Goal: Information Seeking & Learning: Learn about a topic

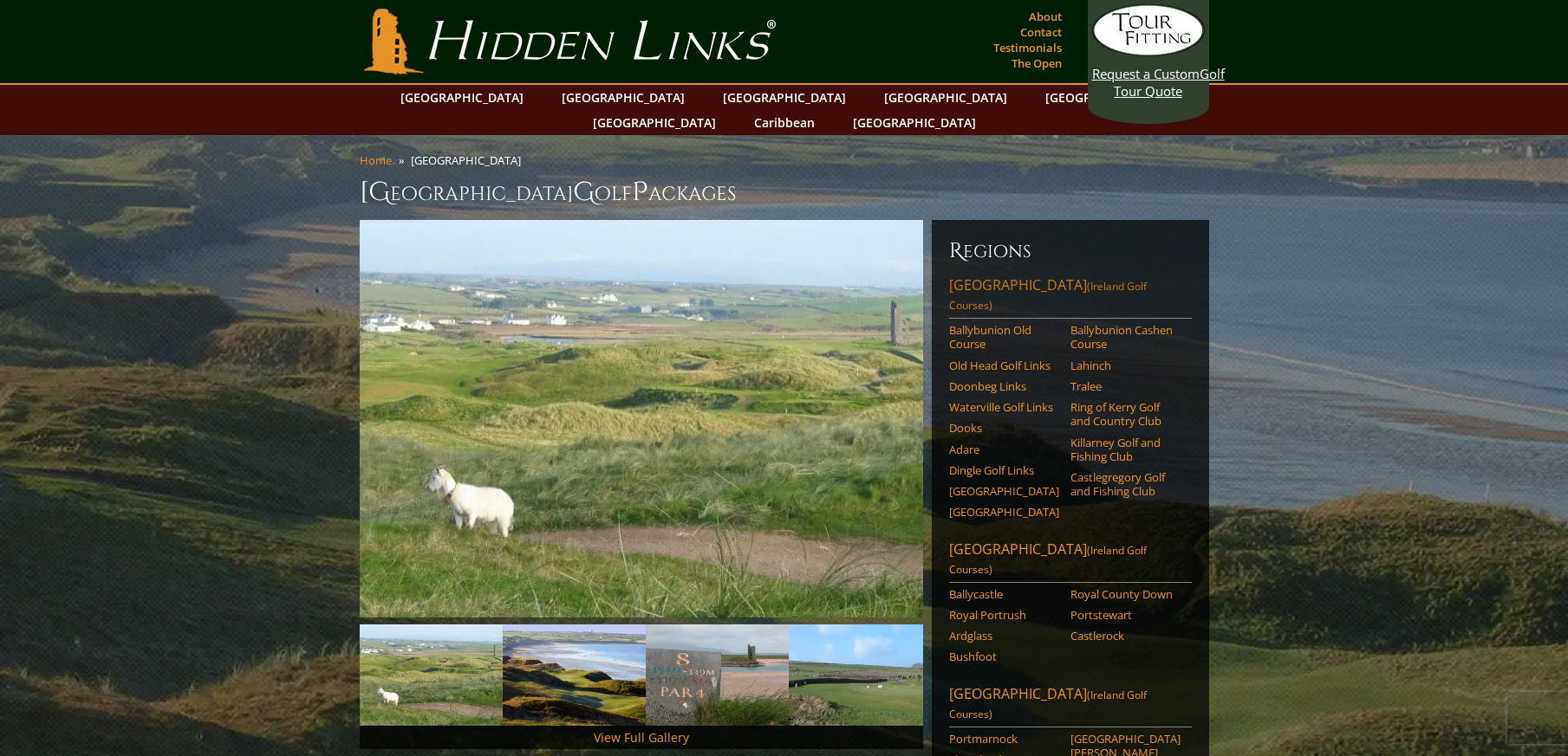
click at [1023, 275] on link "Southwest Ireland (Ireland Golf Courses)" at bounding box center [1070, 297] width 242 height 44
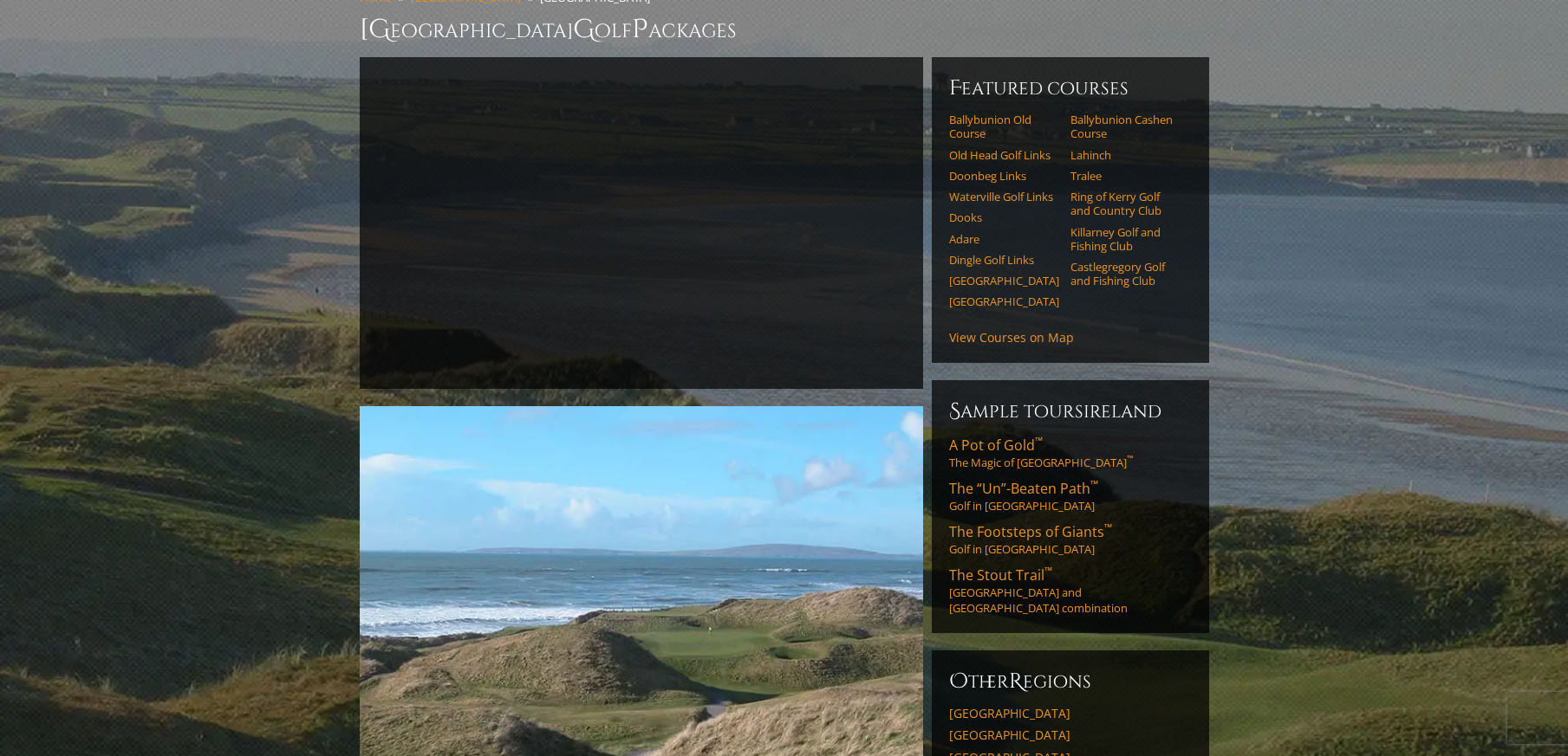
scroll to position [173, 0]
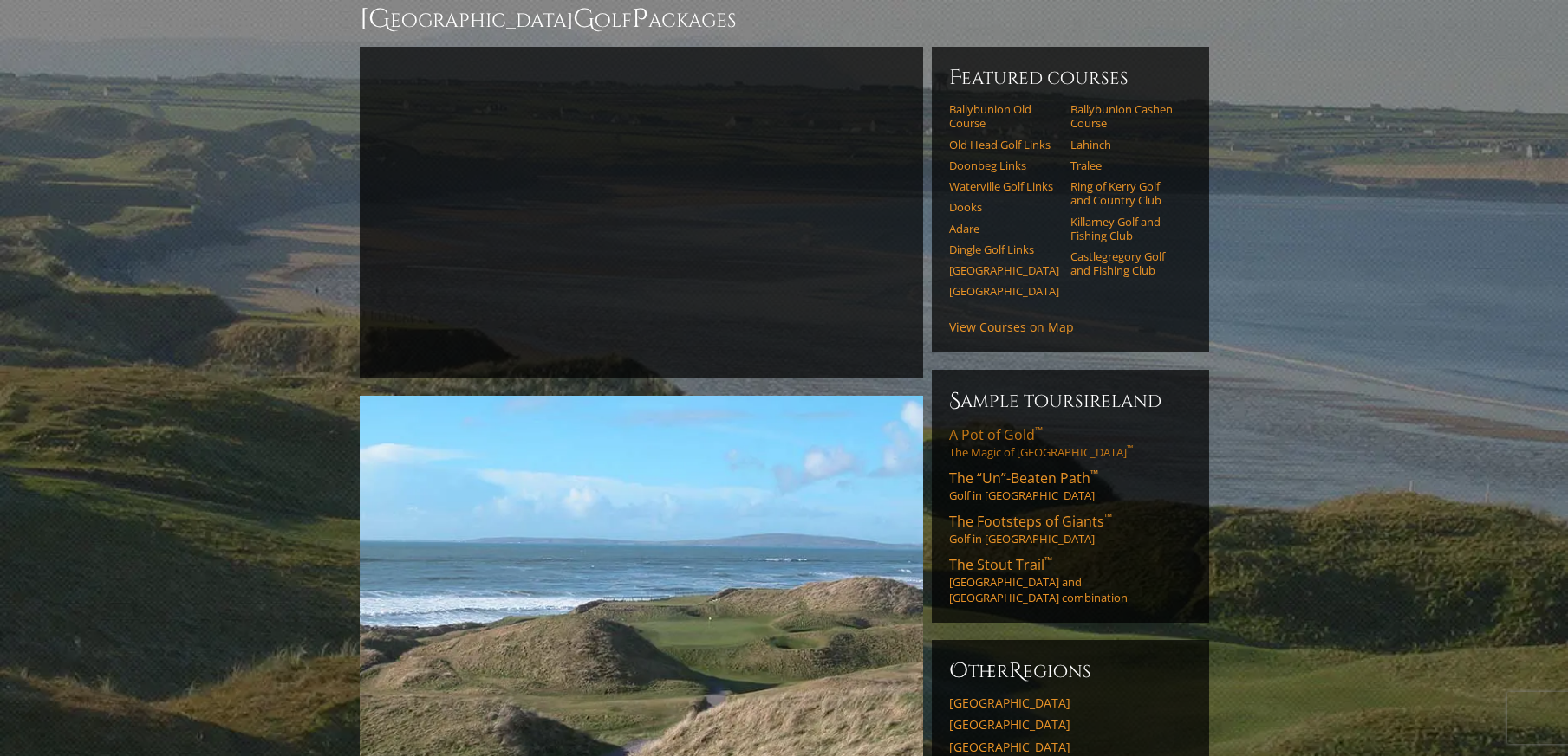
click at [996, 425] on span "A Pot of Gold ™" at bounding box center [996, 435] width 93 height 19
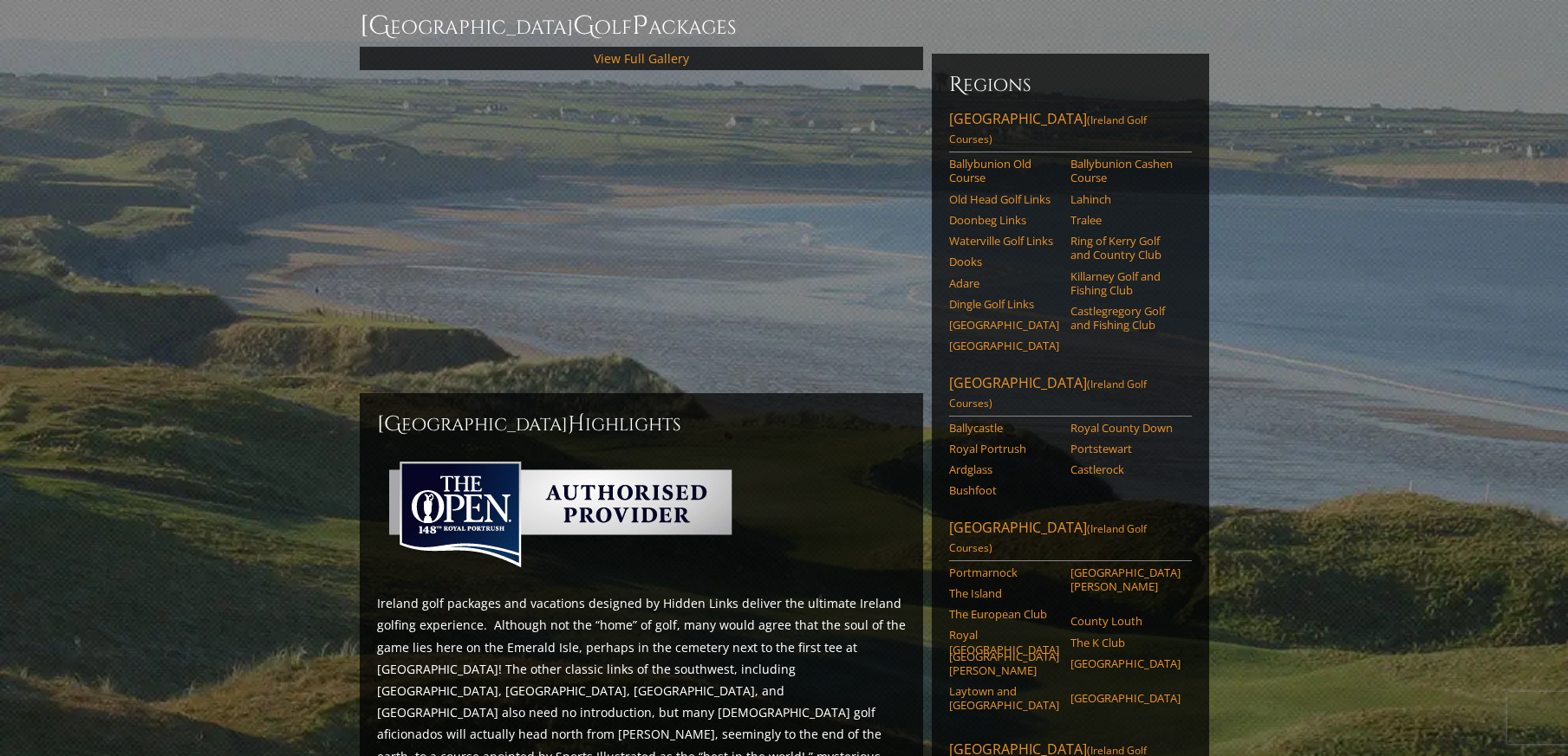
scroll to position [173, 0]
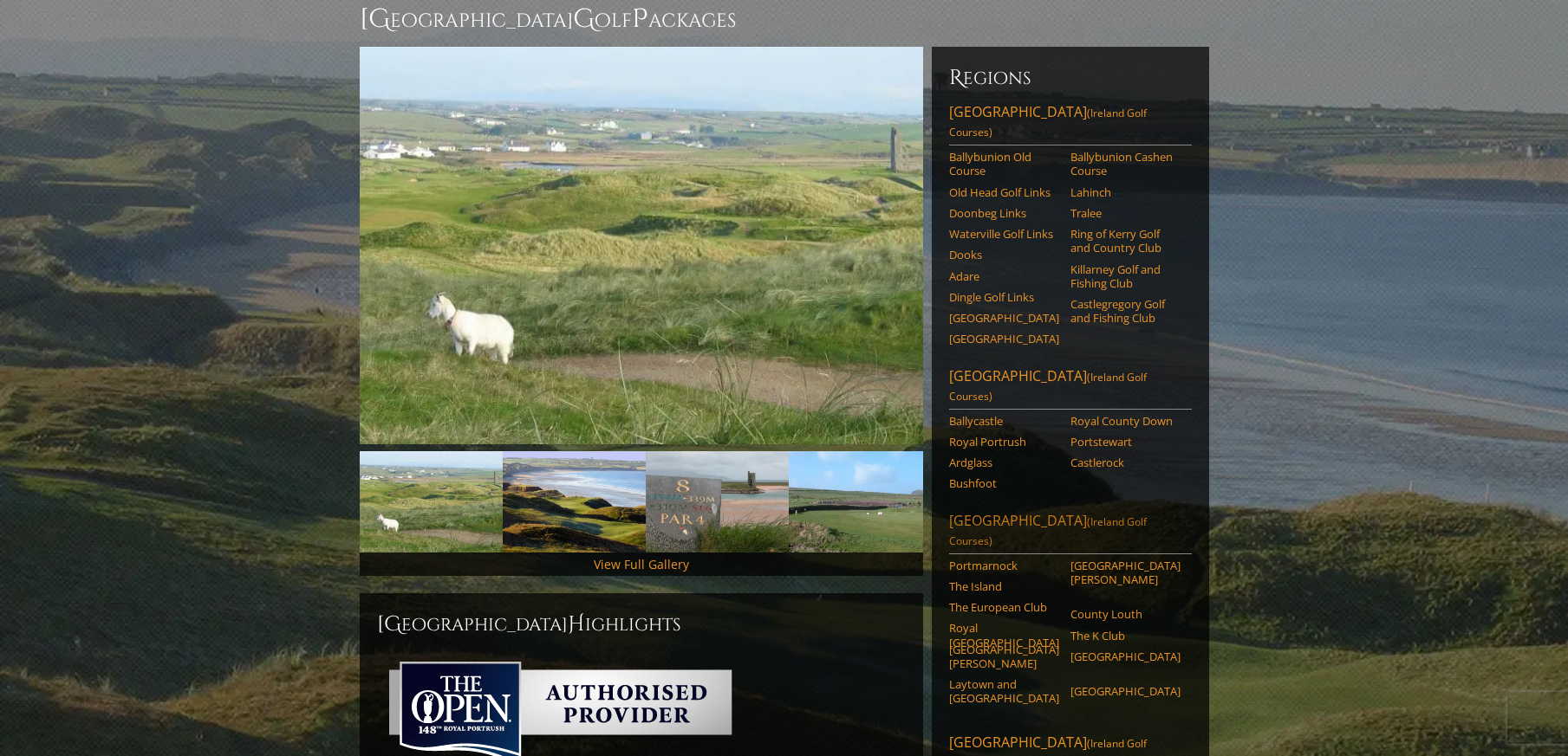
click at [982, 511] on link "Dublin Area (Ireland Golf Courses)" at bounding box center [1070, 533] width 242 height 44
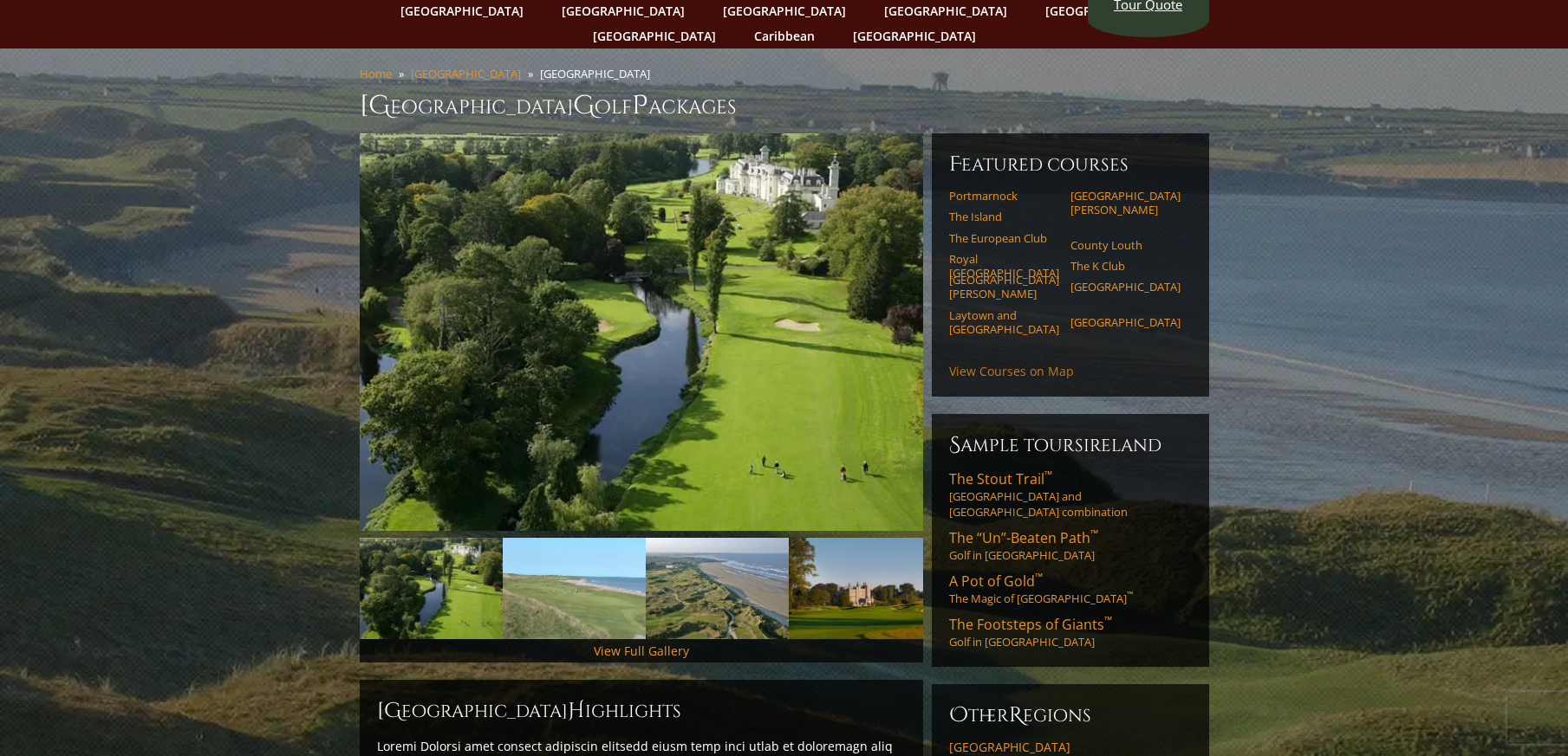
click at [1012, 363] on link "View Courses on Map" at bounding box center [1011, 370] width 124 height 16
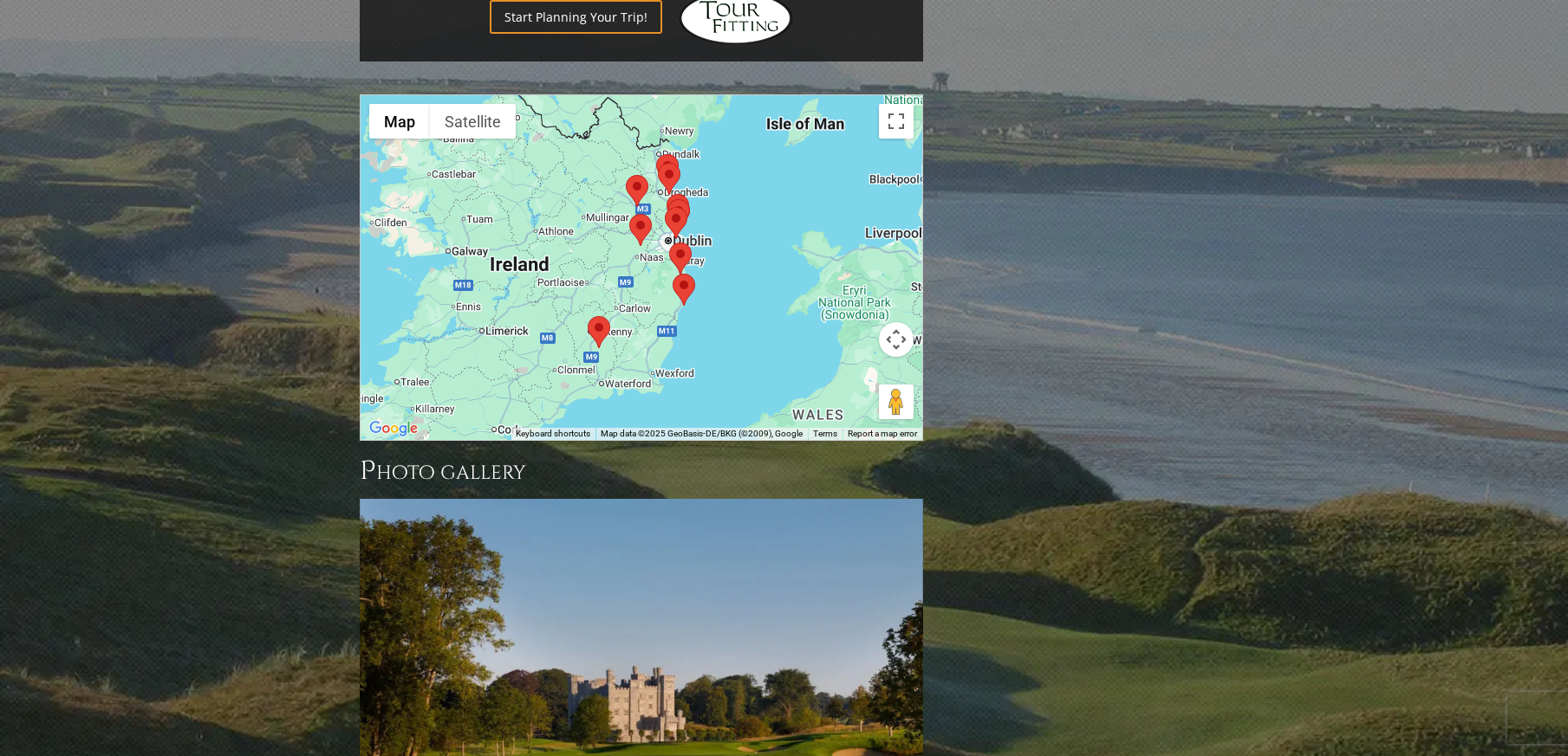
scroll to position [1394, 0]
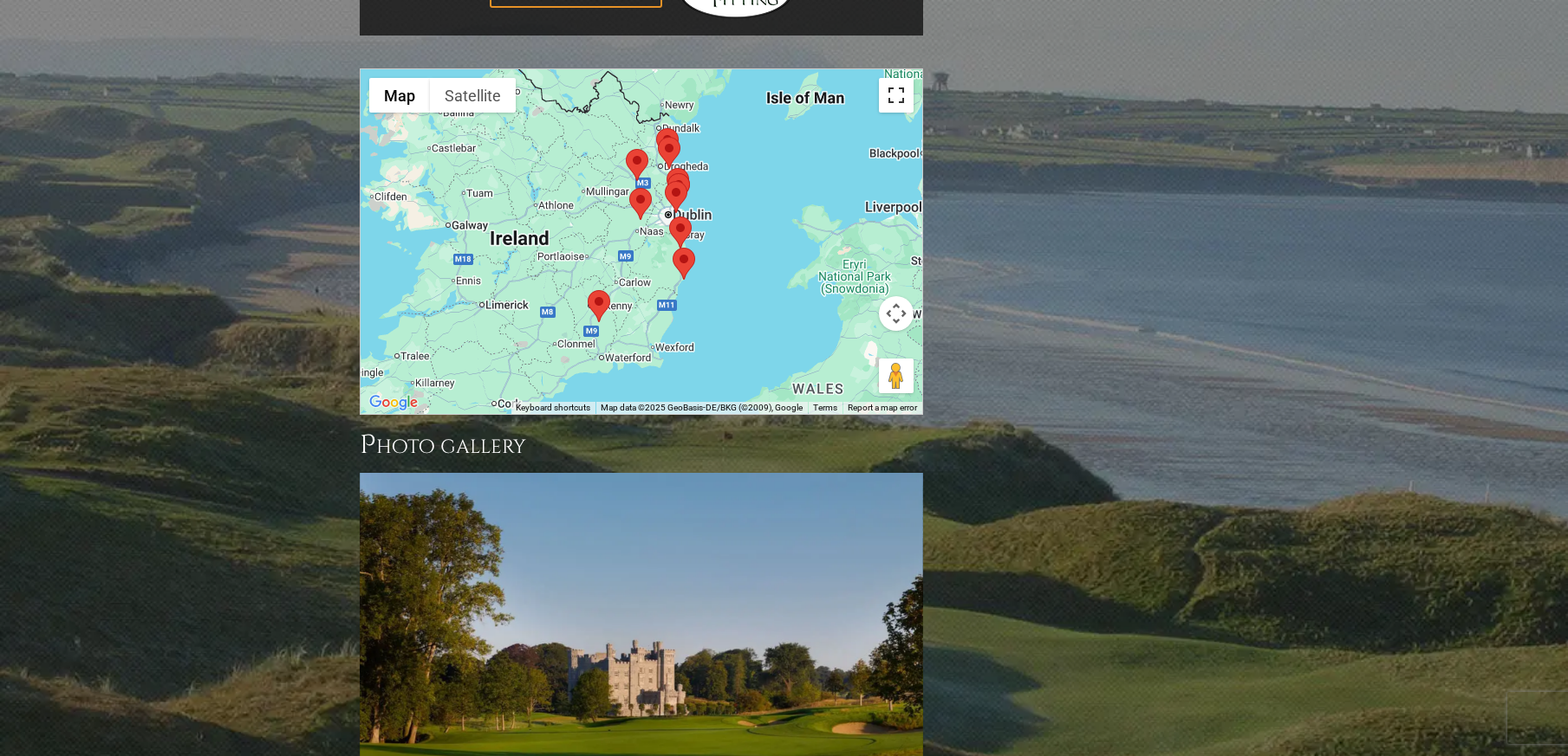
click at [891, 78] on button "Toggle fullscreen view" at bounding box center [896, 95] width 34 height 34
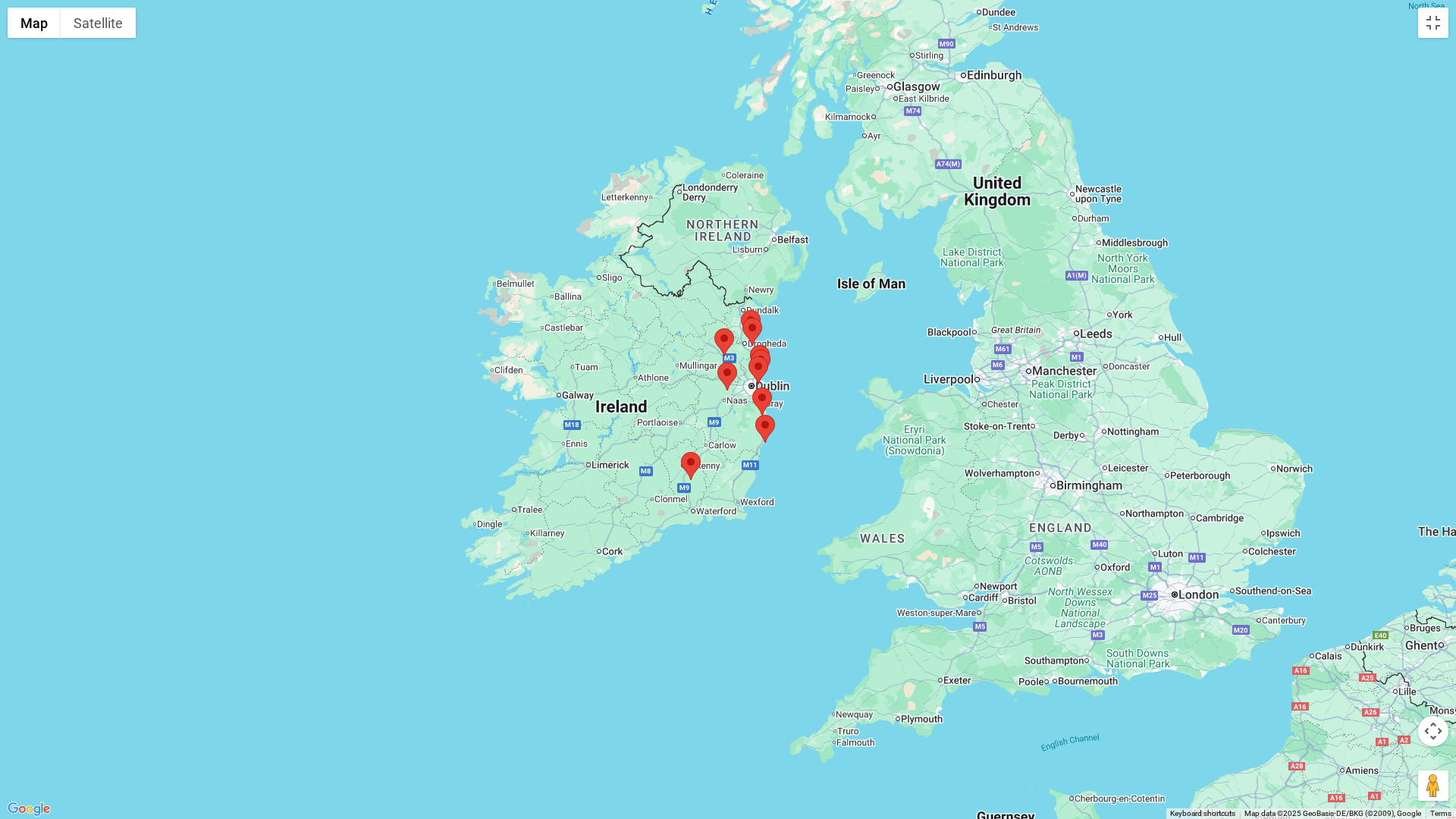
click at [1371, 661] on button "Map camera controls" at bounding box center [1433, 731] width 30 height 30
click at [1371, 661] on button "Zoom in" at bounding box center [1395, 693] width 30 height 30
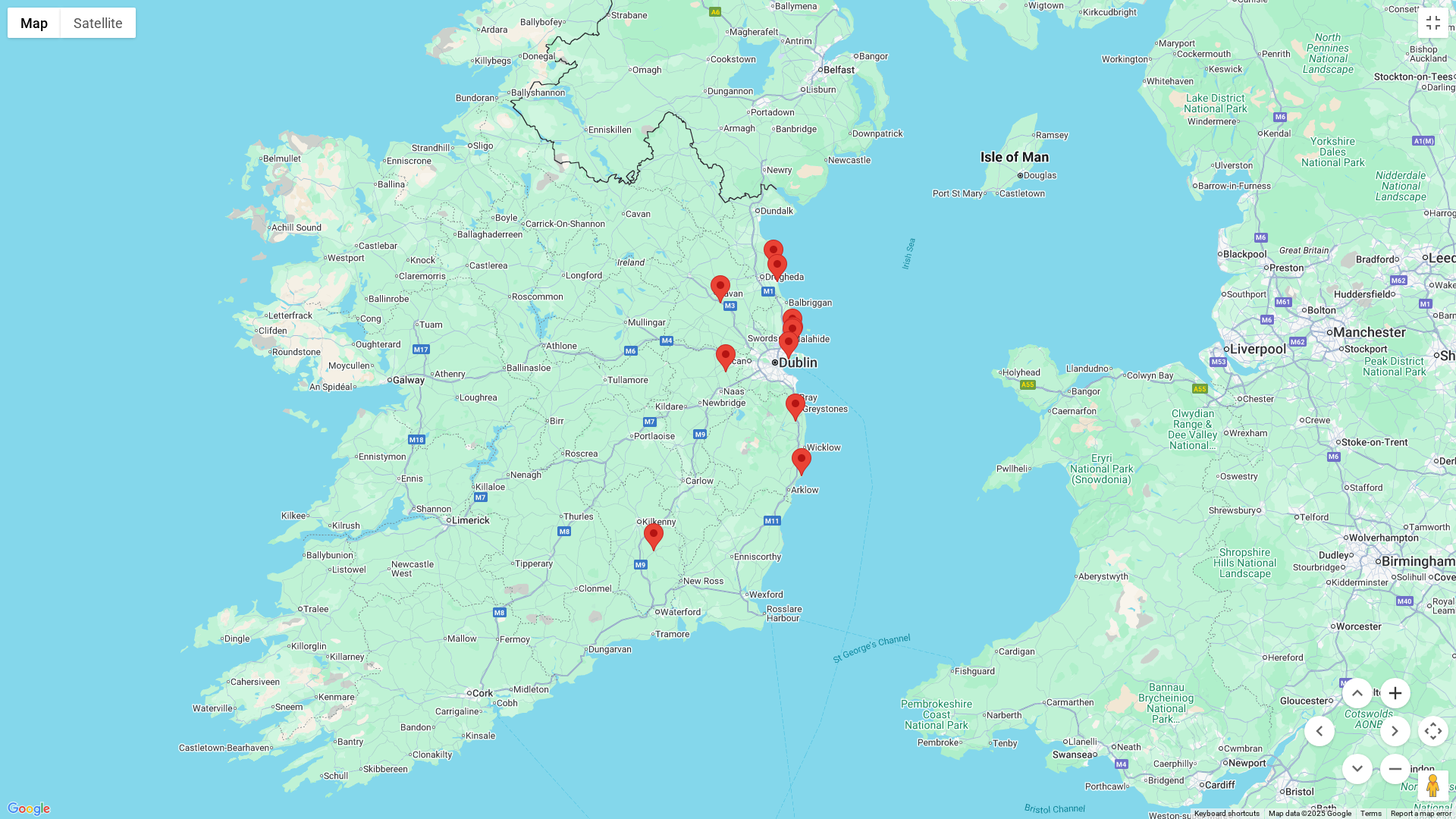
click at [1371, 661] on button "Zoom in" at bounding box center [1395, 693] width 30 height 30
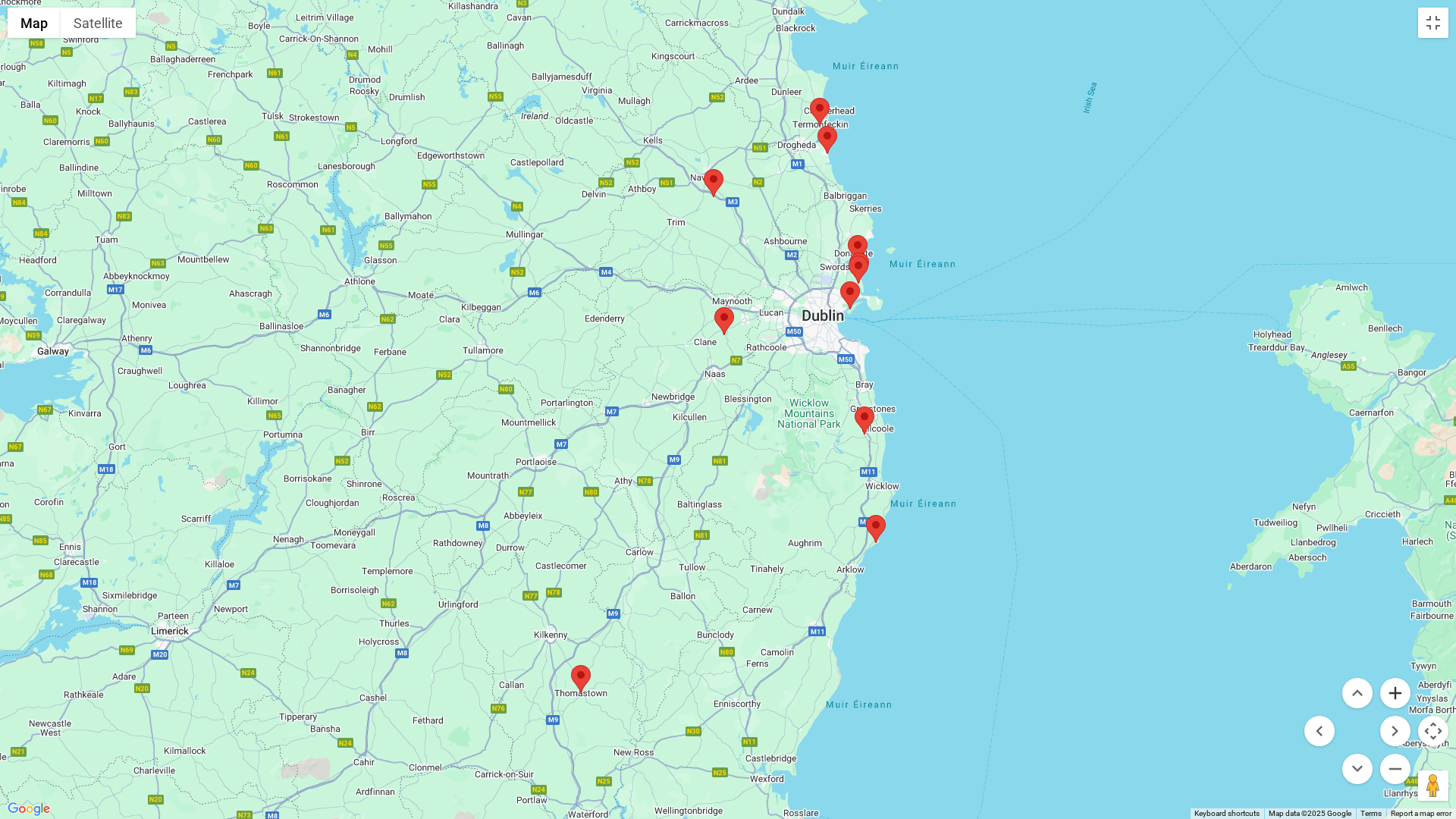
click at [1371, 661] on button "Zoom in" at bounding box center [1395, 693] width 30 height 30
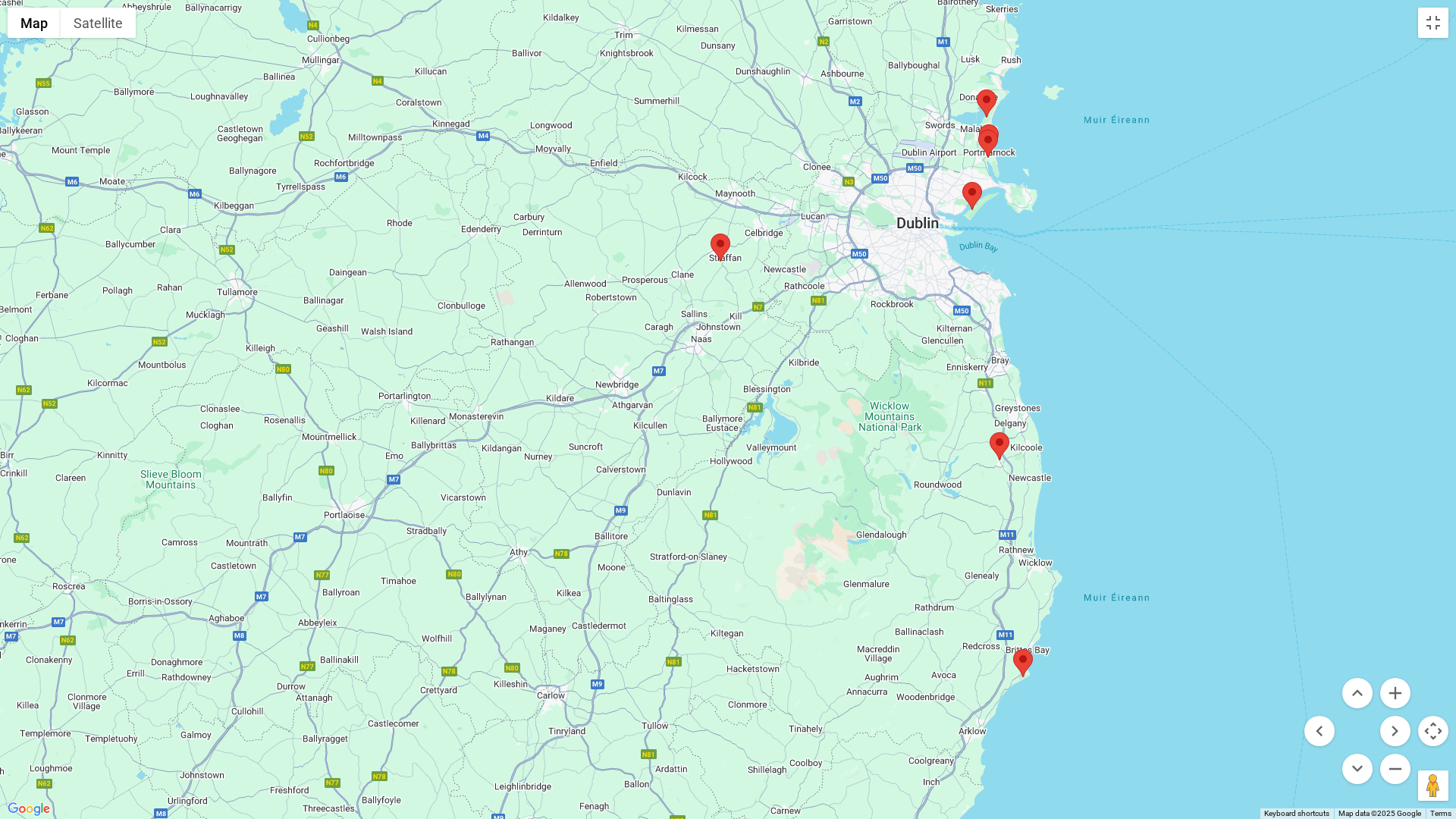
click at [984, 141] on img at bounding box center [989, 144] width 20 height 28
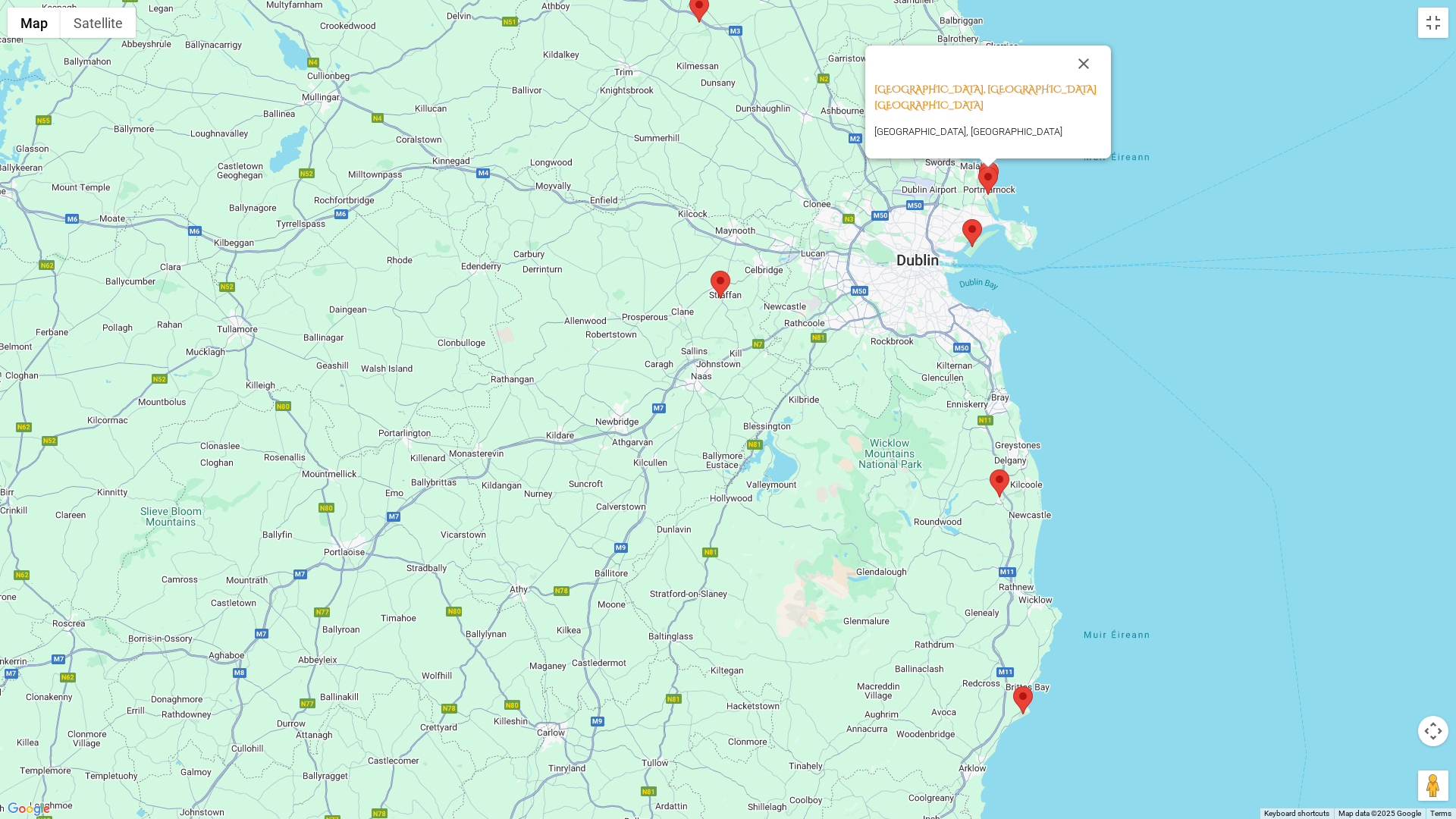
click at [995, 169] on img at bounding box center [989, 181] width 20 height 28
click at [995, 165] on div at bounding box center [988, 163] width 19 height 9
click at [975, 229] on img at bounding box center [972, 234] width 20 height 28
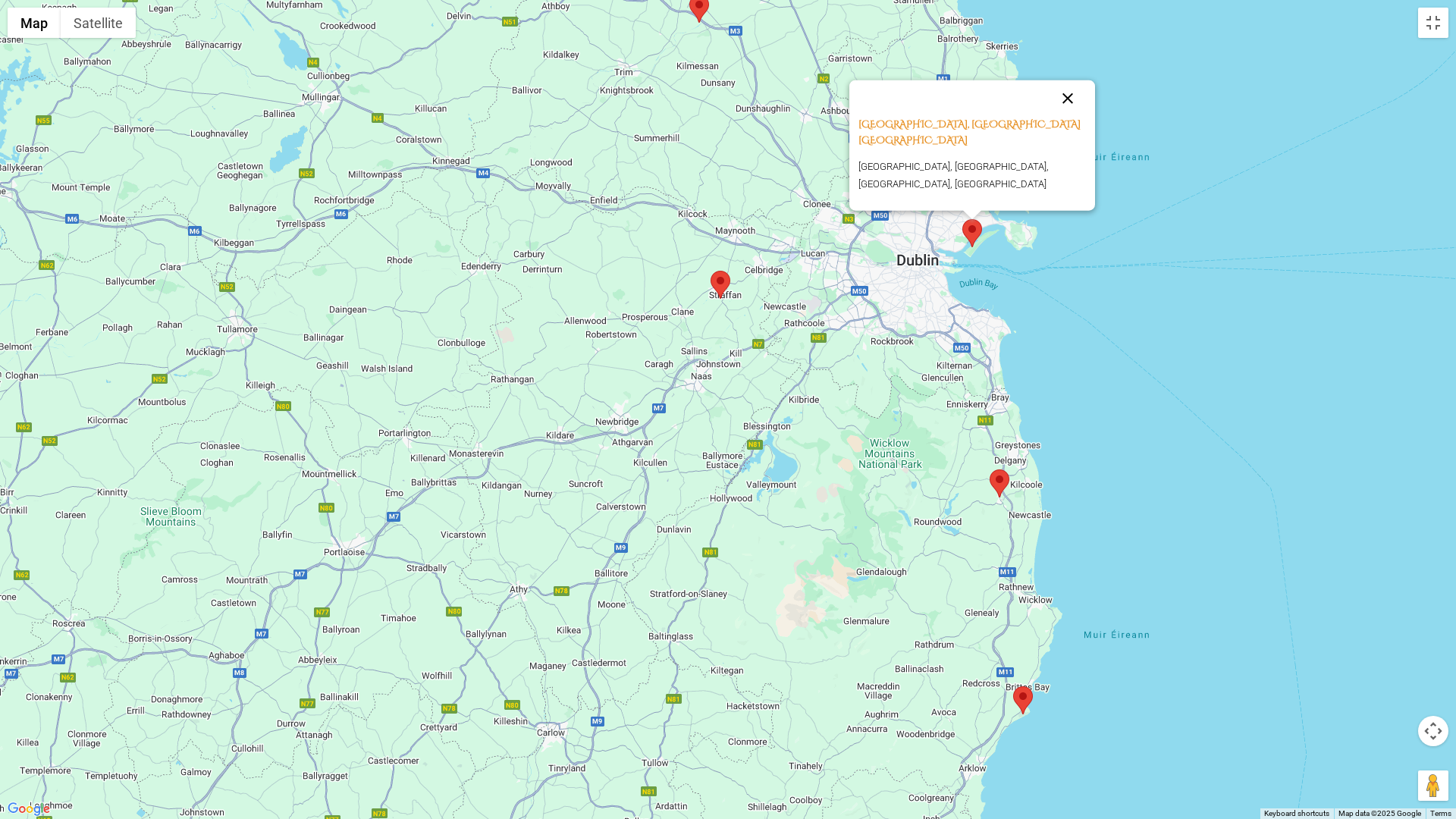
click at [1067, 116] on button "Close" at bounding box center [1068, 99] width 37 height 37
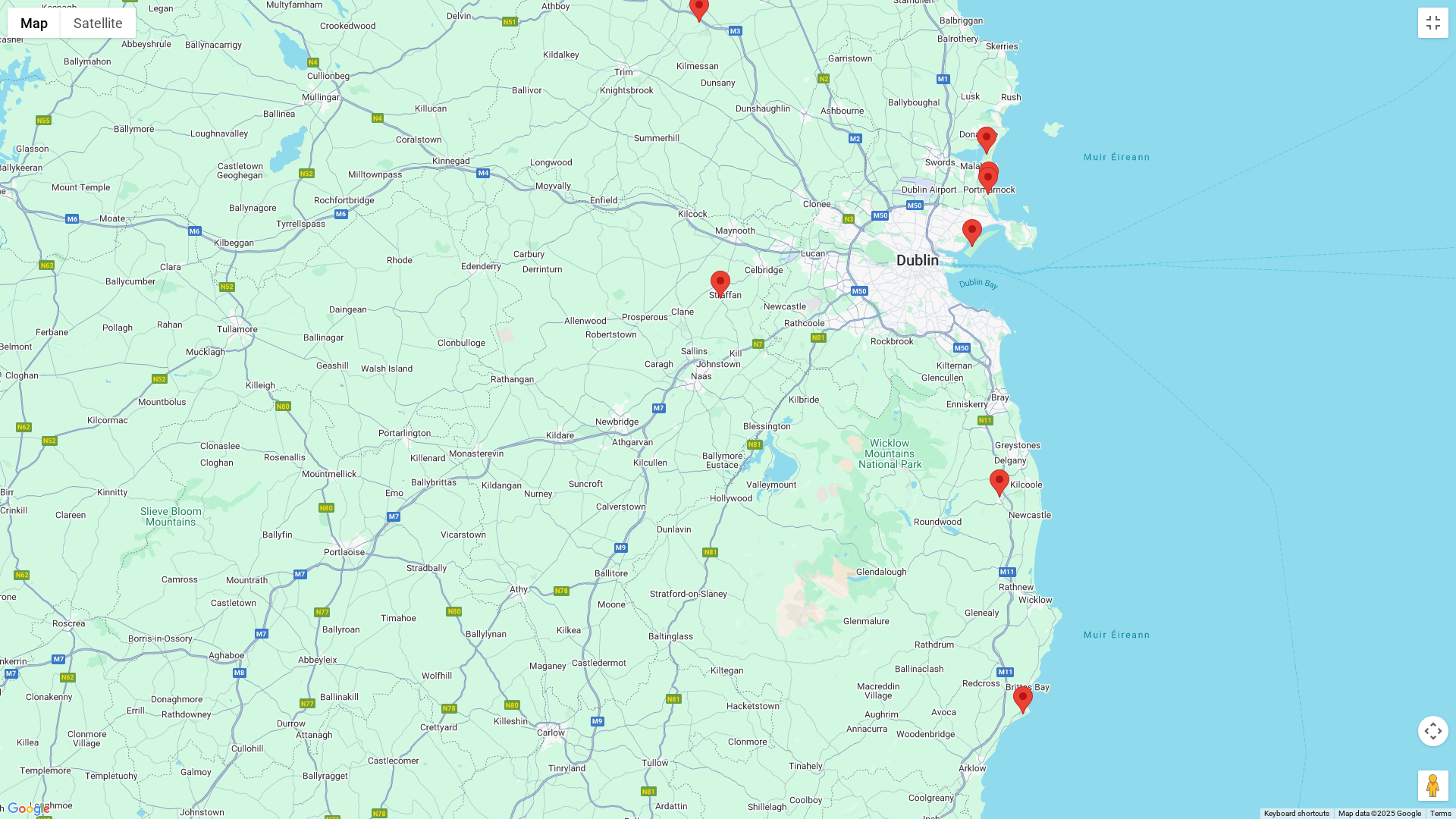
click at [988, 162] on img at bounding box center [989, 175] width 20 height 28
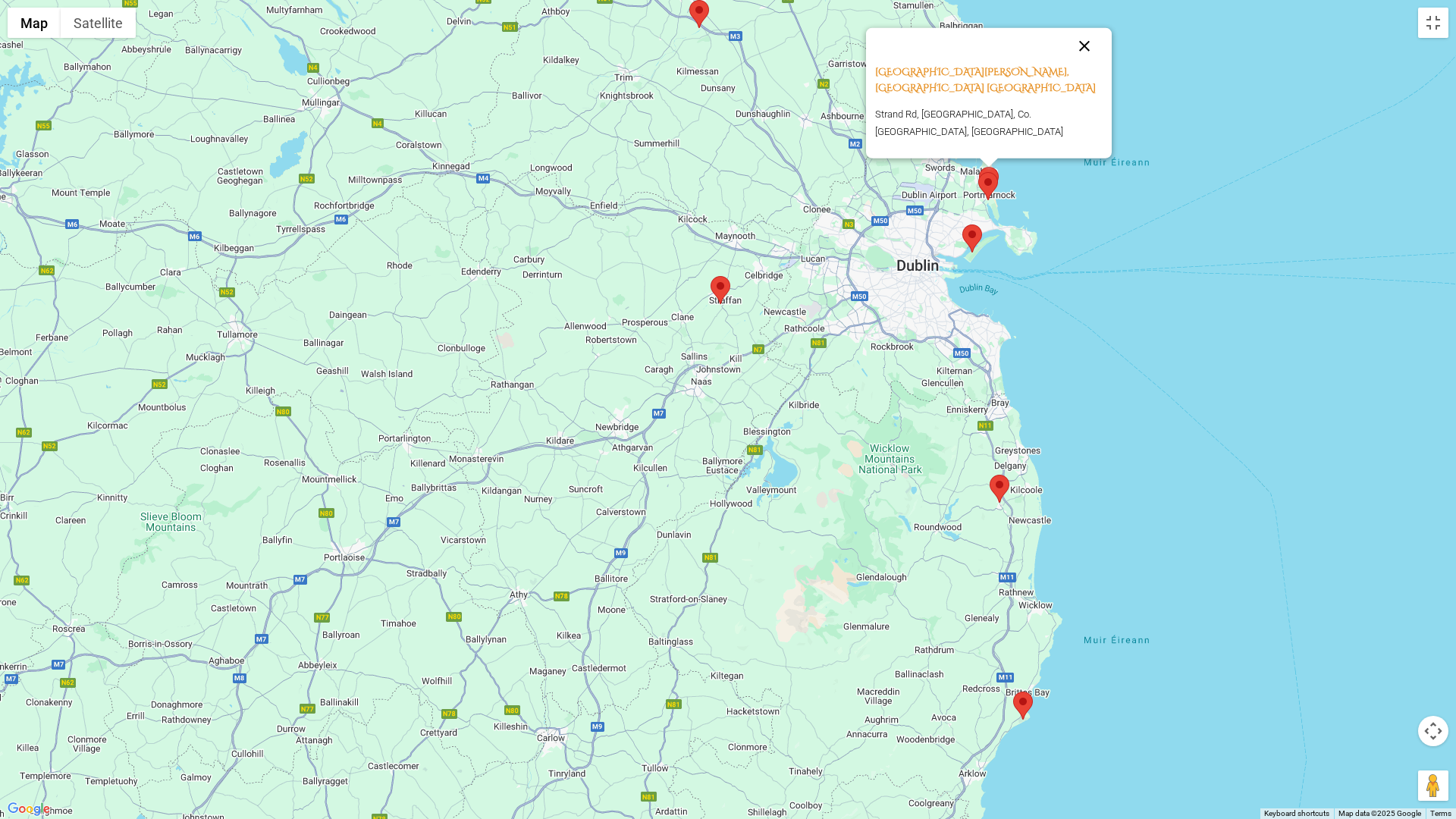
drag, startPoint x: 1081, startPoint y: 62, endPoint x: 1060, endPoint y: 77, distance: 25.8
click at [1080, 62] on button "Close" at bounding box center [1084, 47] width 37 height 37
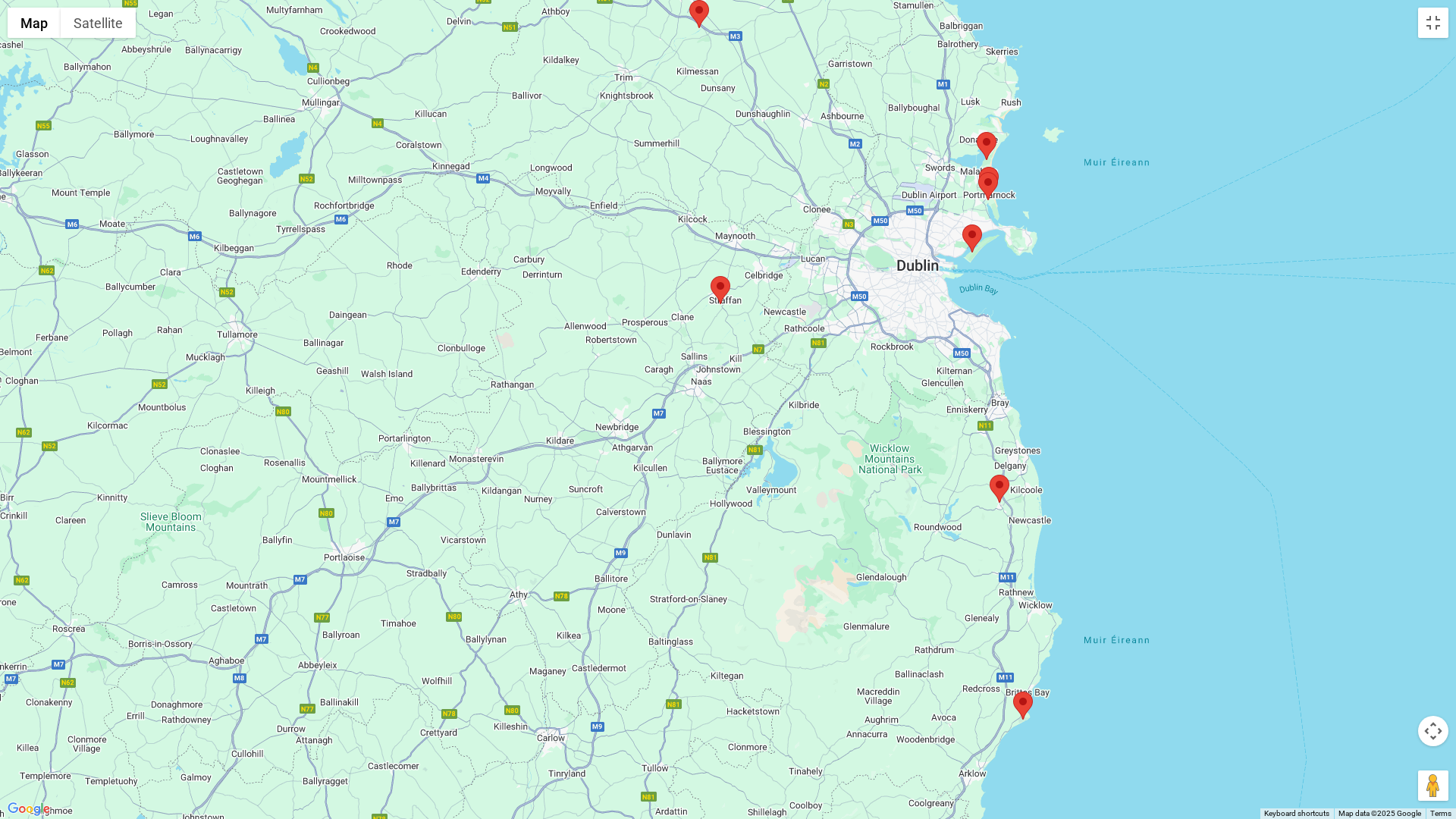
click at [987, 141] on img at bounding box center [987, 146] width 20 height 28
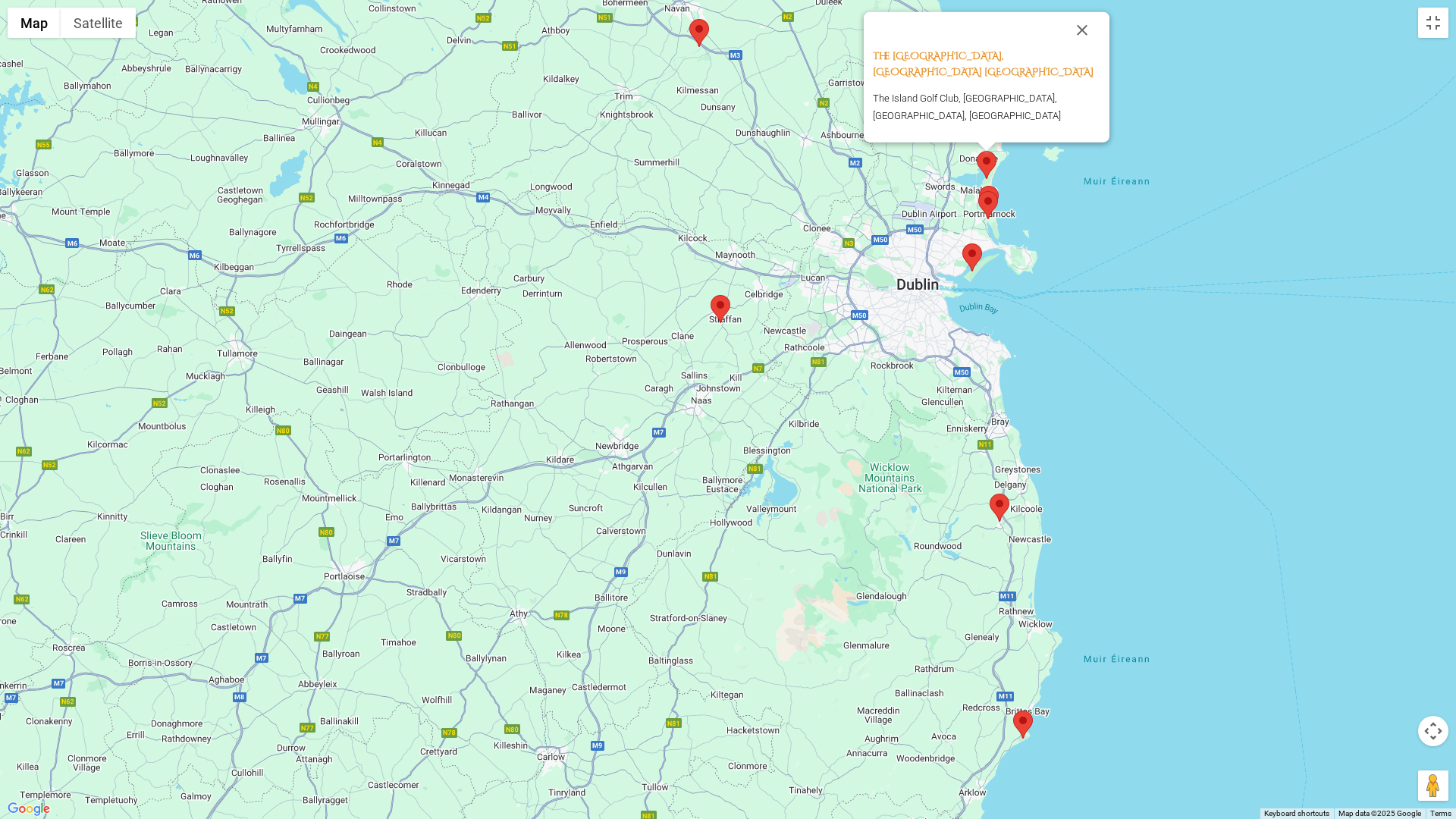
drag, startPoint x: 1072, startPoint y: 66, endPoint x: 1056, endPoint y: 75, distance: 18.4
click at [1072, 48] on button "Close" at bounding box center [1083, 31] width 37 height 37
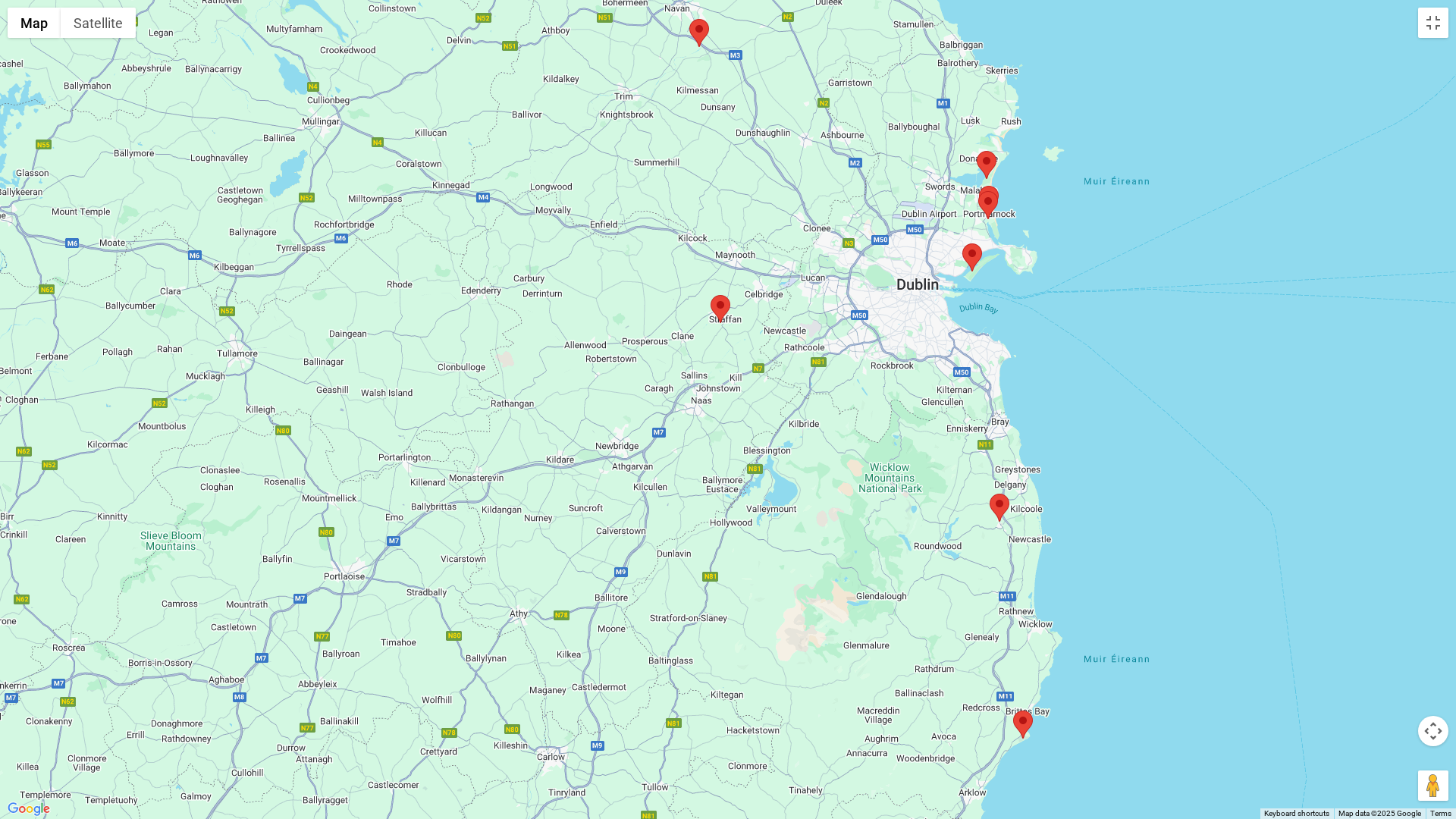
click at [723, 312] on img at bounding box center [721, 309] width 20 height 28
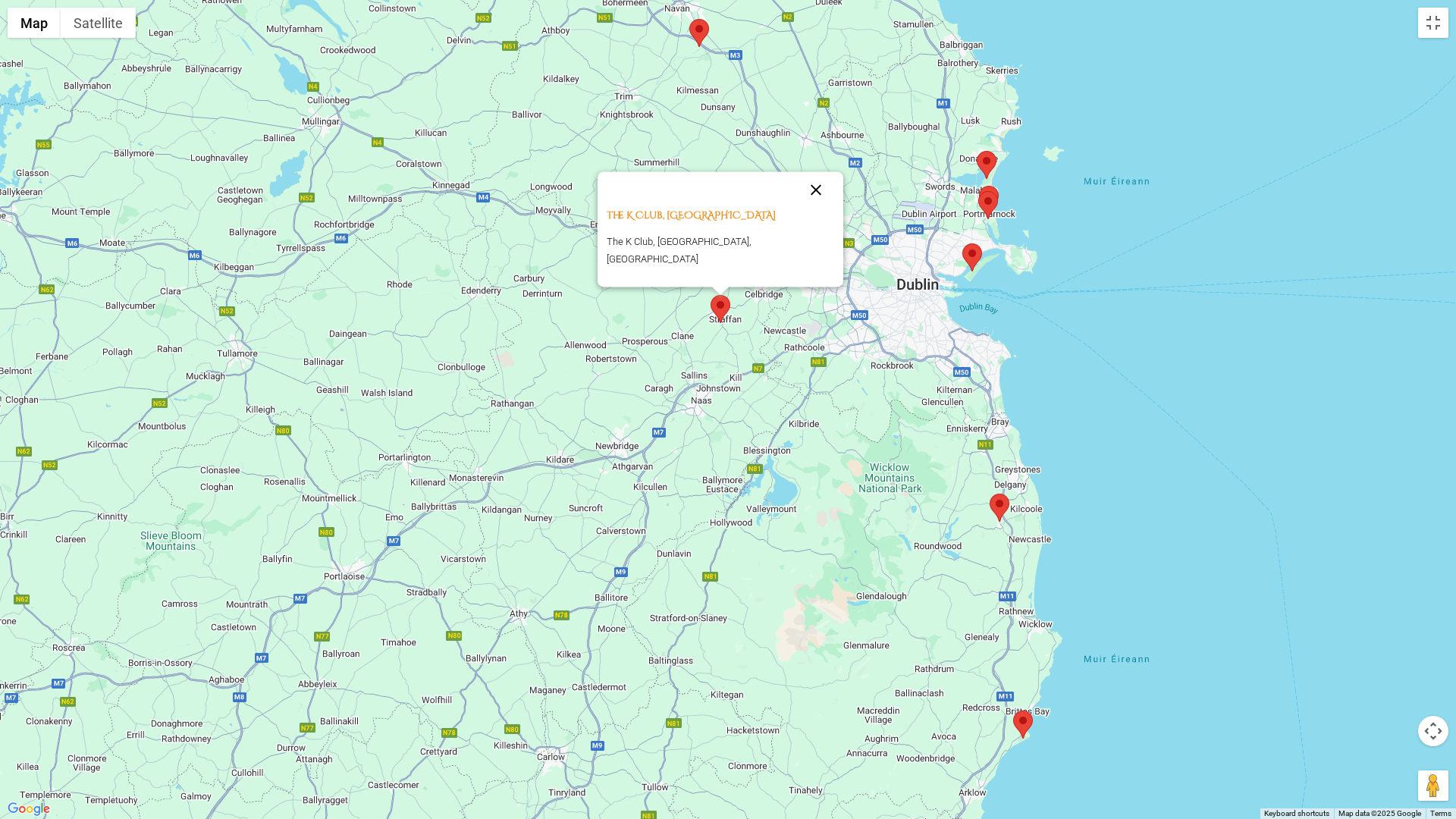
click at [797, 208] on button "Close" at bounding box center [816, 190] width 37 height 37
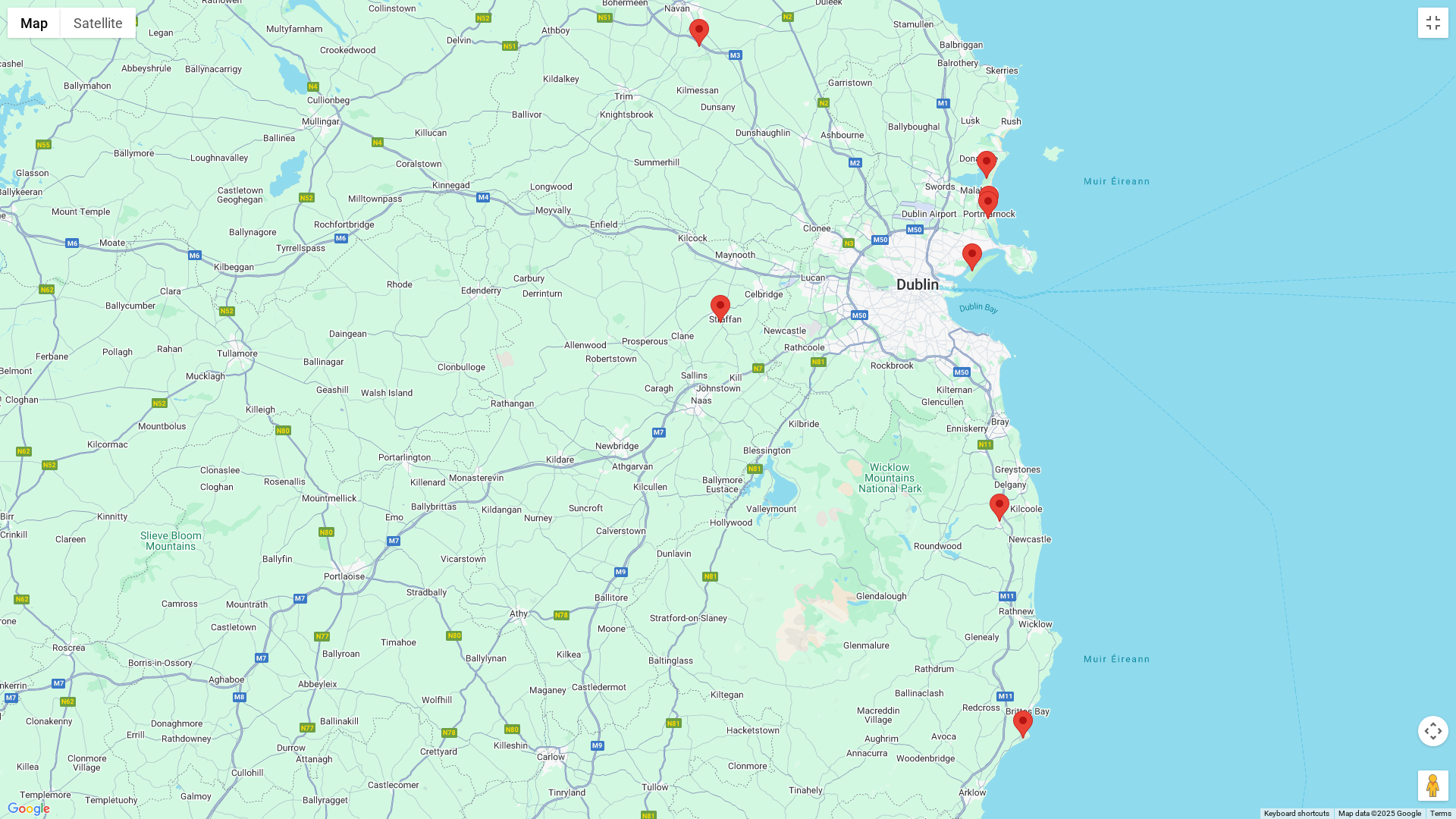
click at [697, 36] on img at bounding box center [699, 33] width 20 height 28
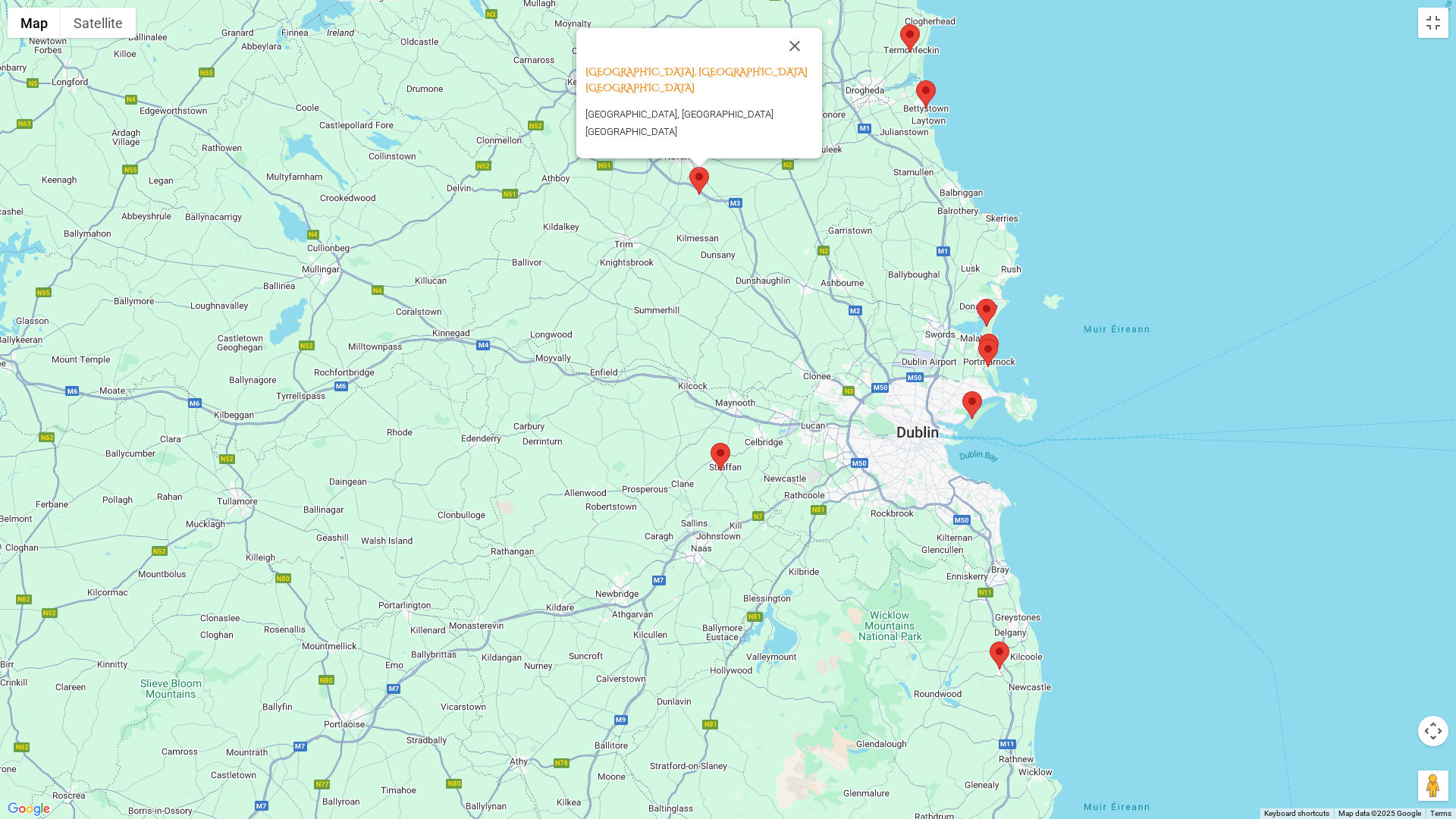
click at [930, 92] on img at bounding box center [926, 95] width 20 height 28
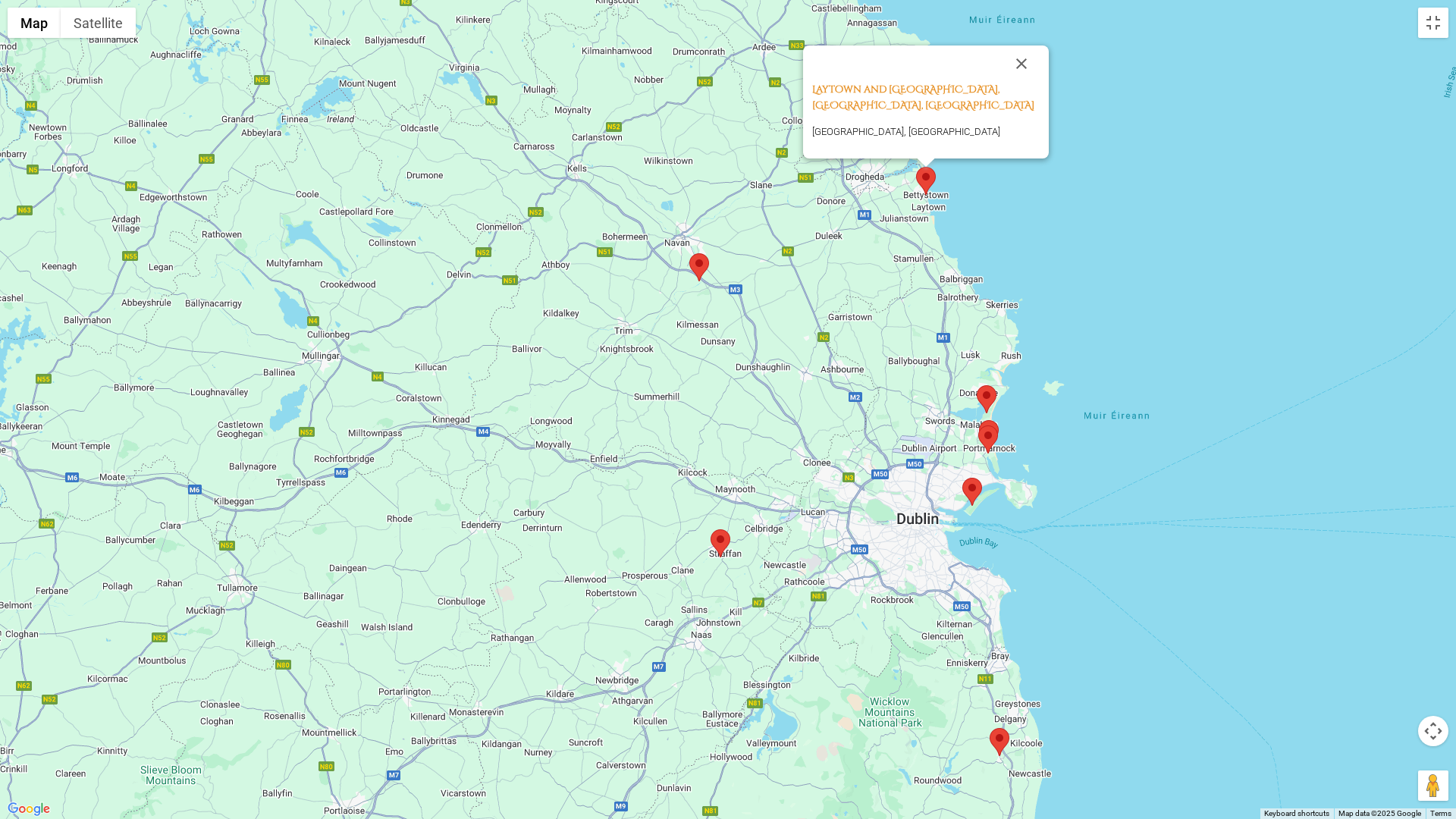
click at [1023, 64] on button "Close" at bounding box center [1022, 64] width 37 height 37
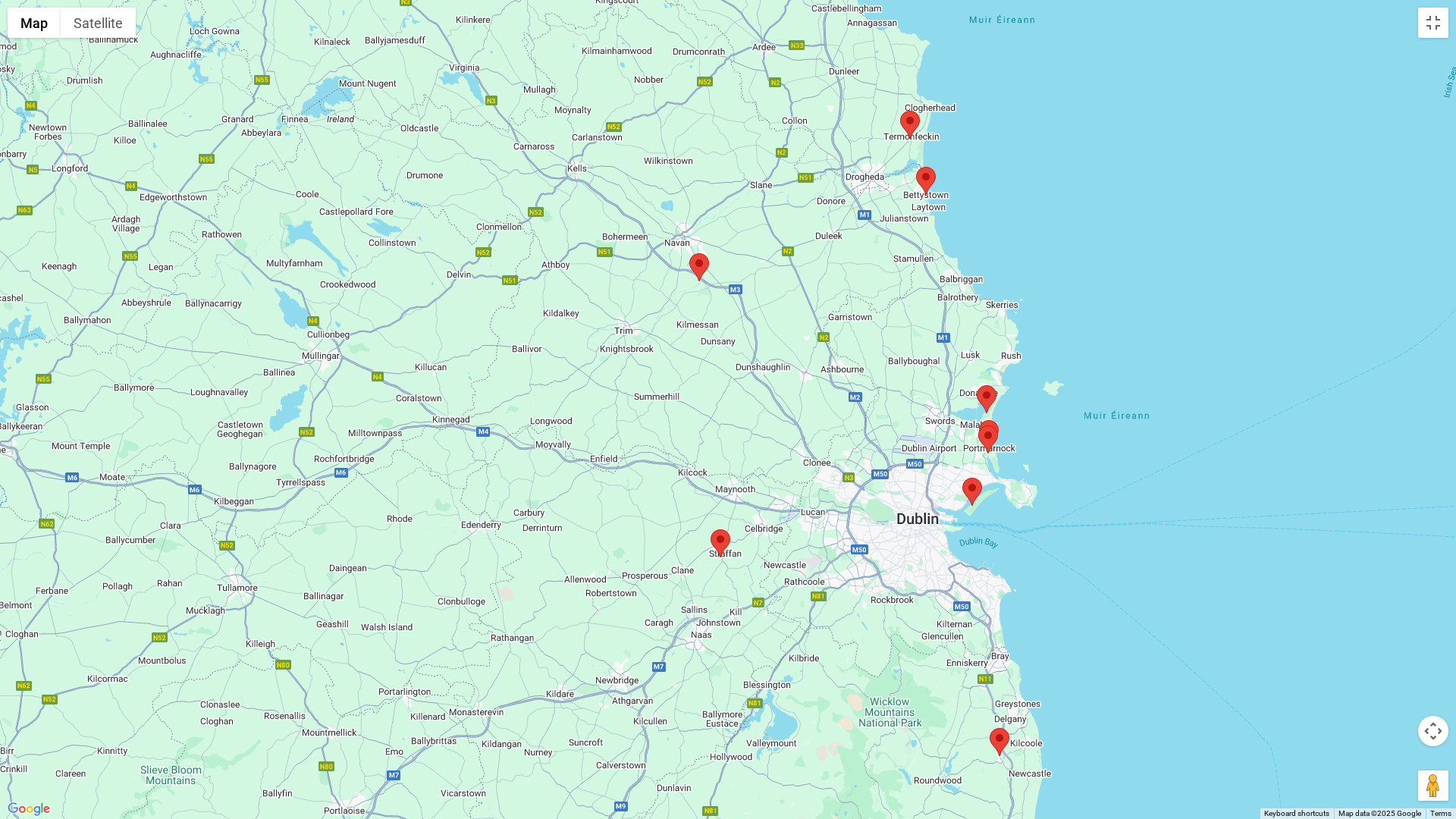
drag, startPoint x: 912, startPoint y: 118, endPoint x: 925, endPoint y: 142, distance: 27.3
click at [916, 118] on img at bounding box center [911, 125] width 20 height 28
click at [907, 122] on img at bounding box center [911, 125] width 20 height 28
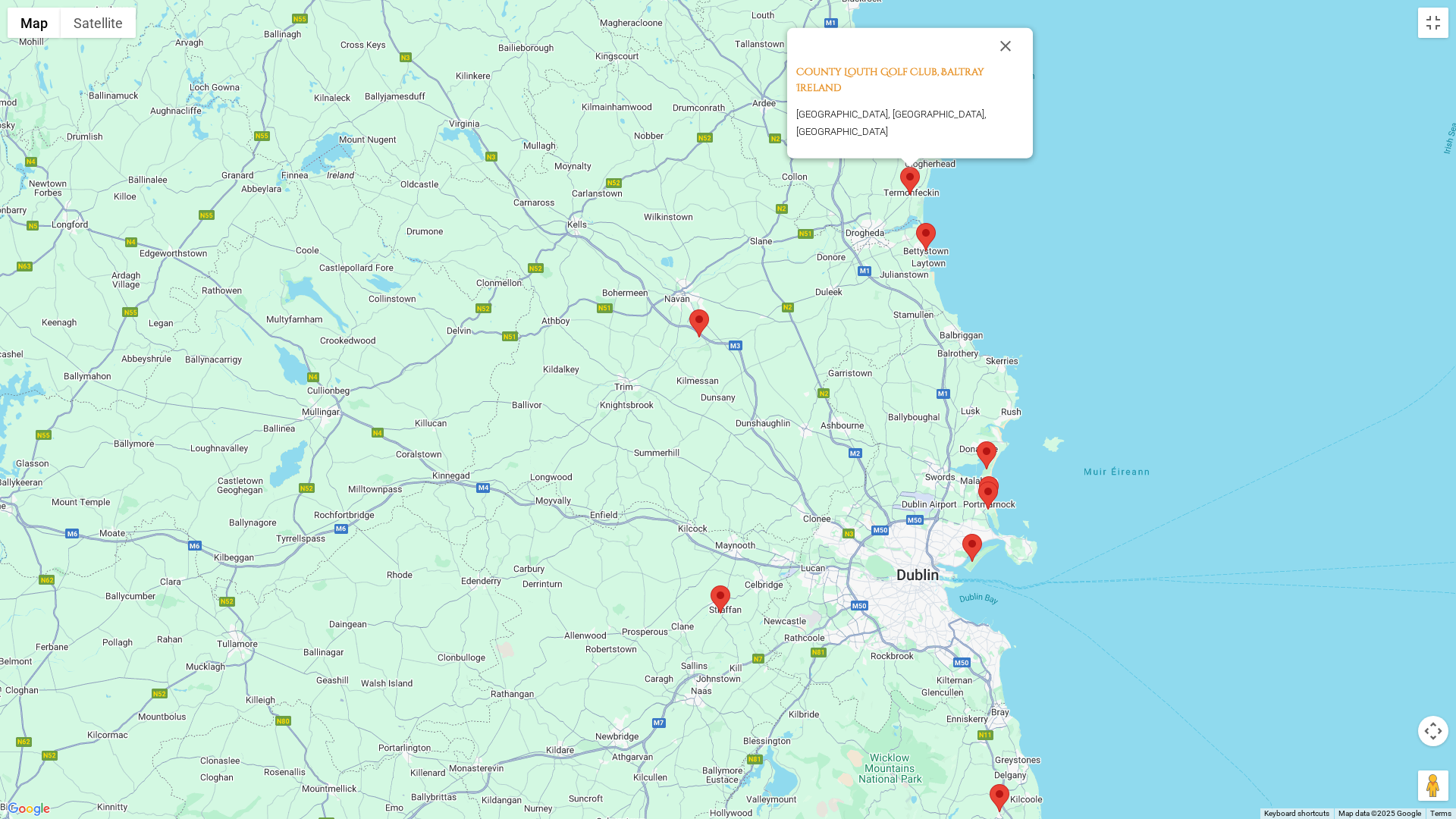
drag, startPoint x: 1005, startPoint y: 64, endPoint x: 999, endPoint y: 73, distance: 10.8
click at [1005, 64] on button "Close" at bounding box center [1005, 47] width 37 height 37
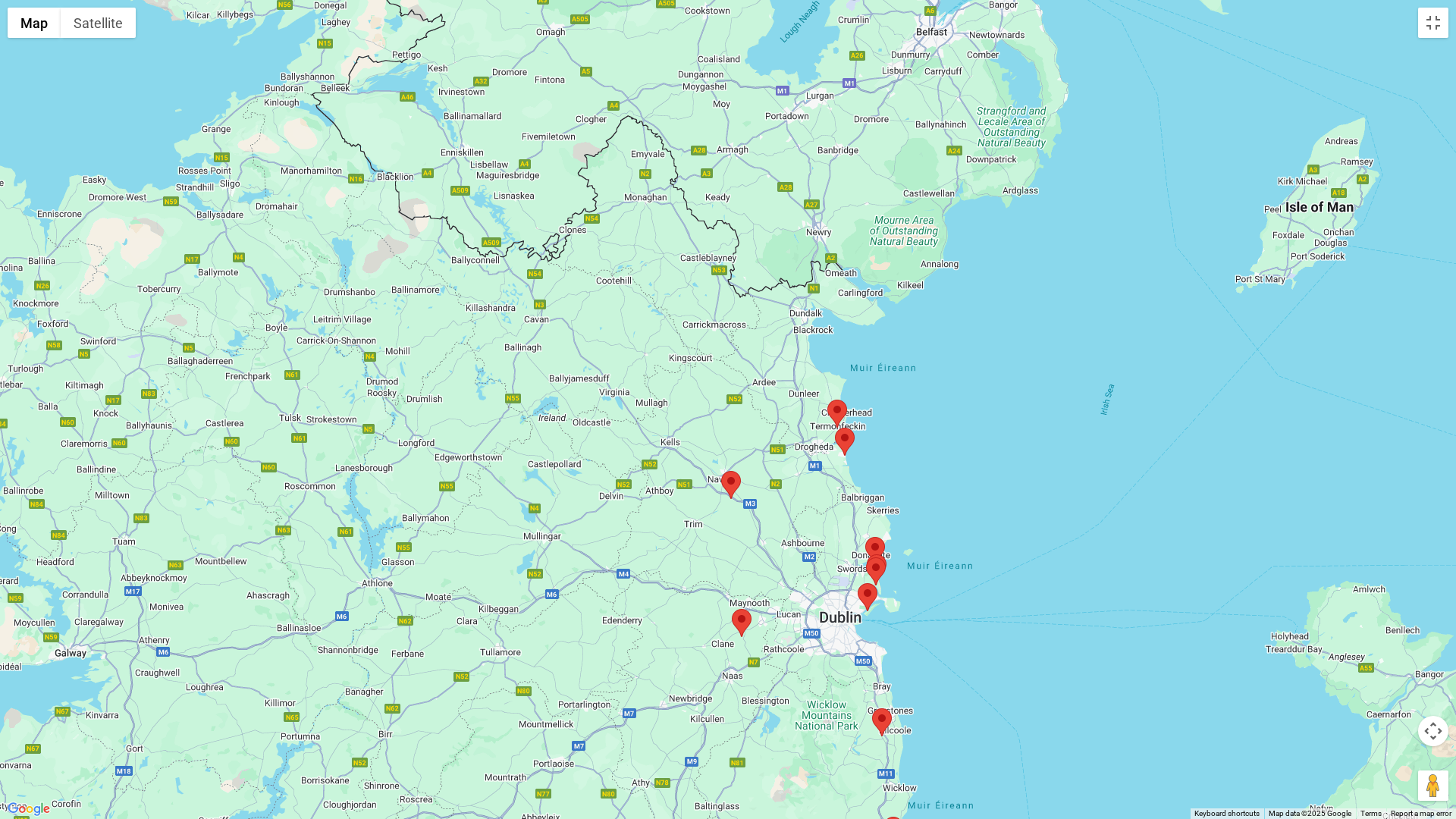
click at [889, 661] on img at bounding box center [882, 723] width 20 height 28
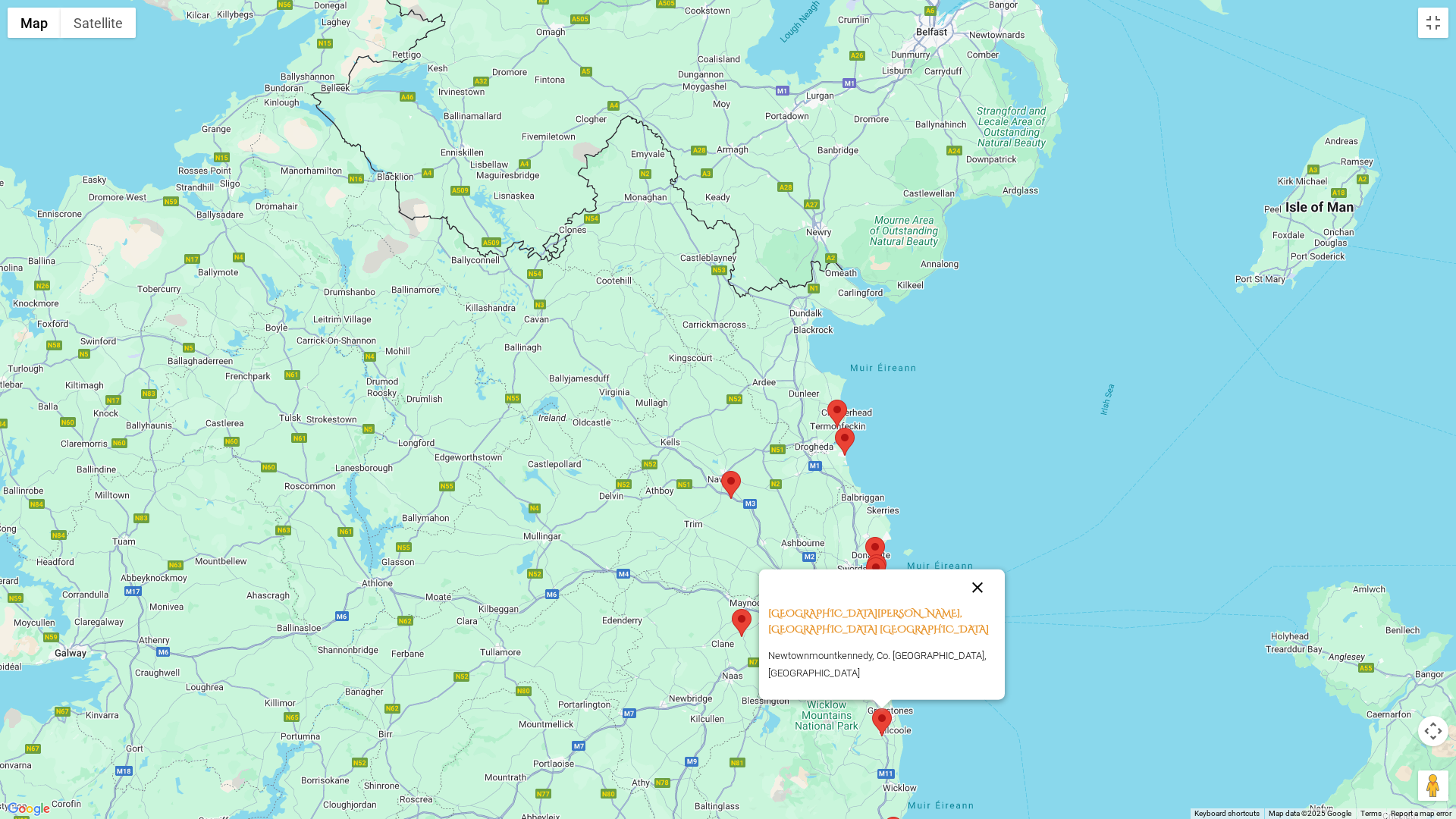
click at [975, 603] on button "Close" at bounding box center [978, 588] width 37 height 37
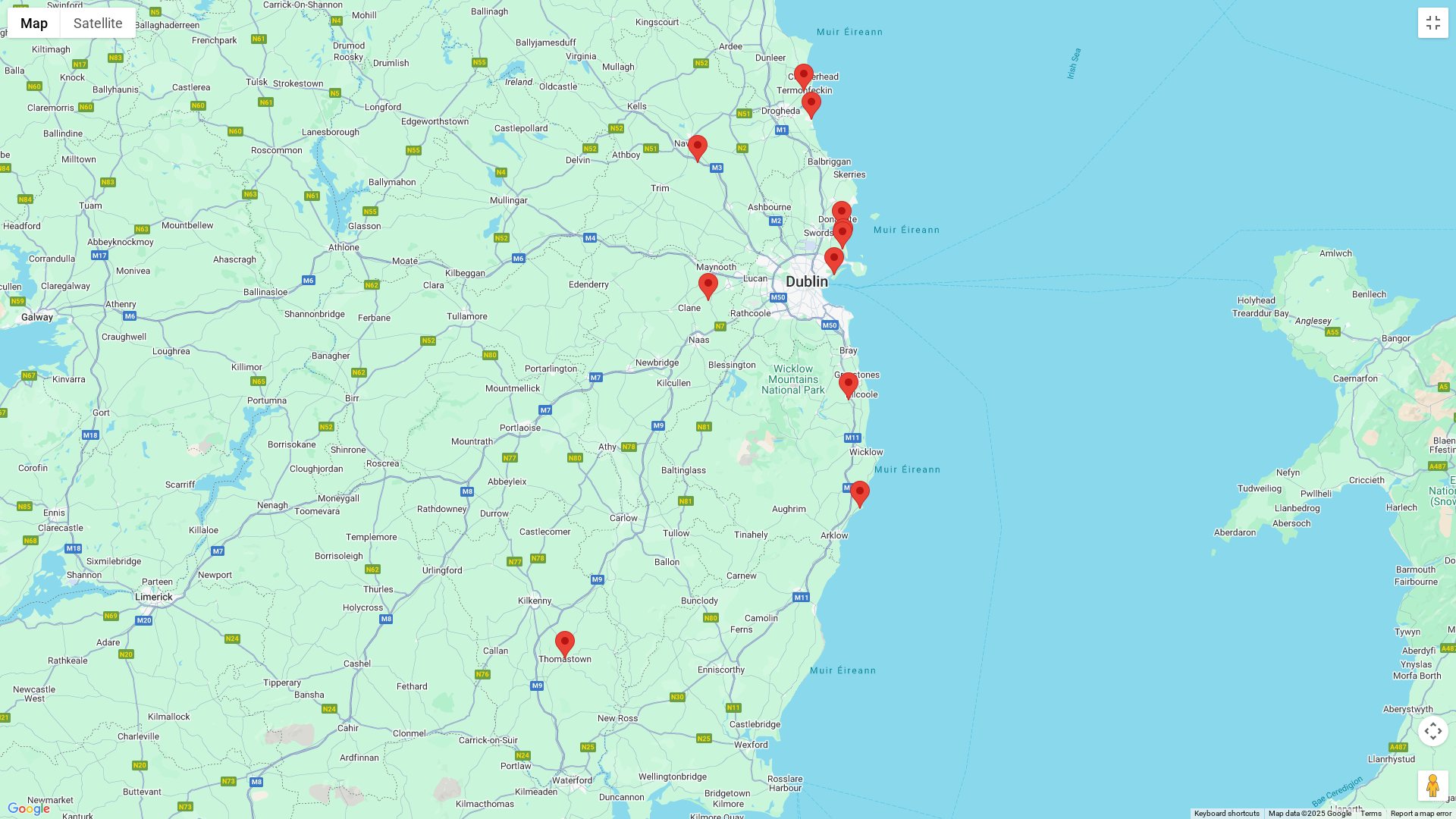
drag, startPoint x: 968, startPoint y: 664, endPoint x: 935, endPoint y: 326, distance: 339.6
click at [935, 326] on div at bounding box center [728, 409] width 1456 height 819
click at [861, 496] on img at bounding box center [860, 495] width 20 height 28
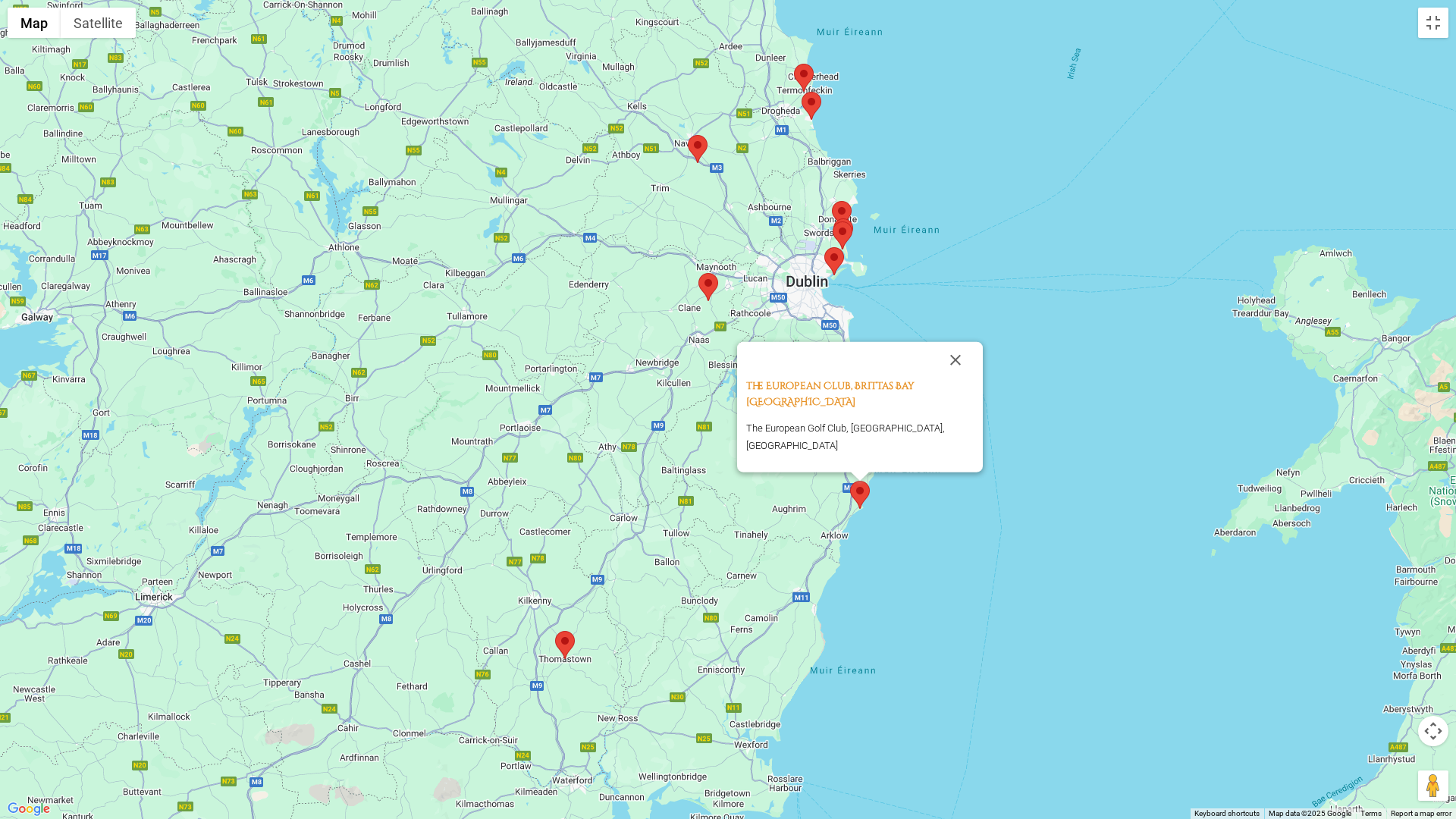
click at [563, 648] on img at bounding box center [565, 645] width 20 height 28
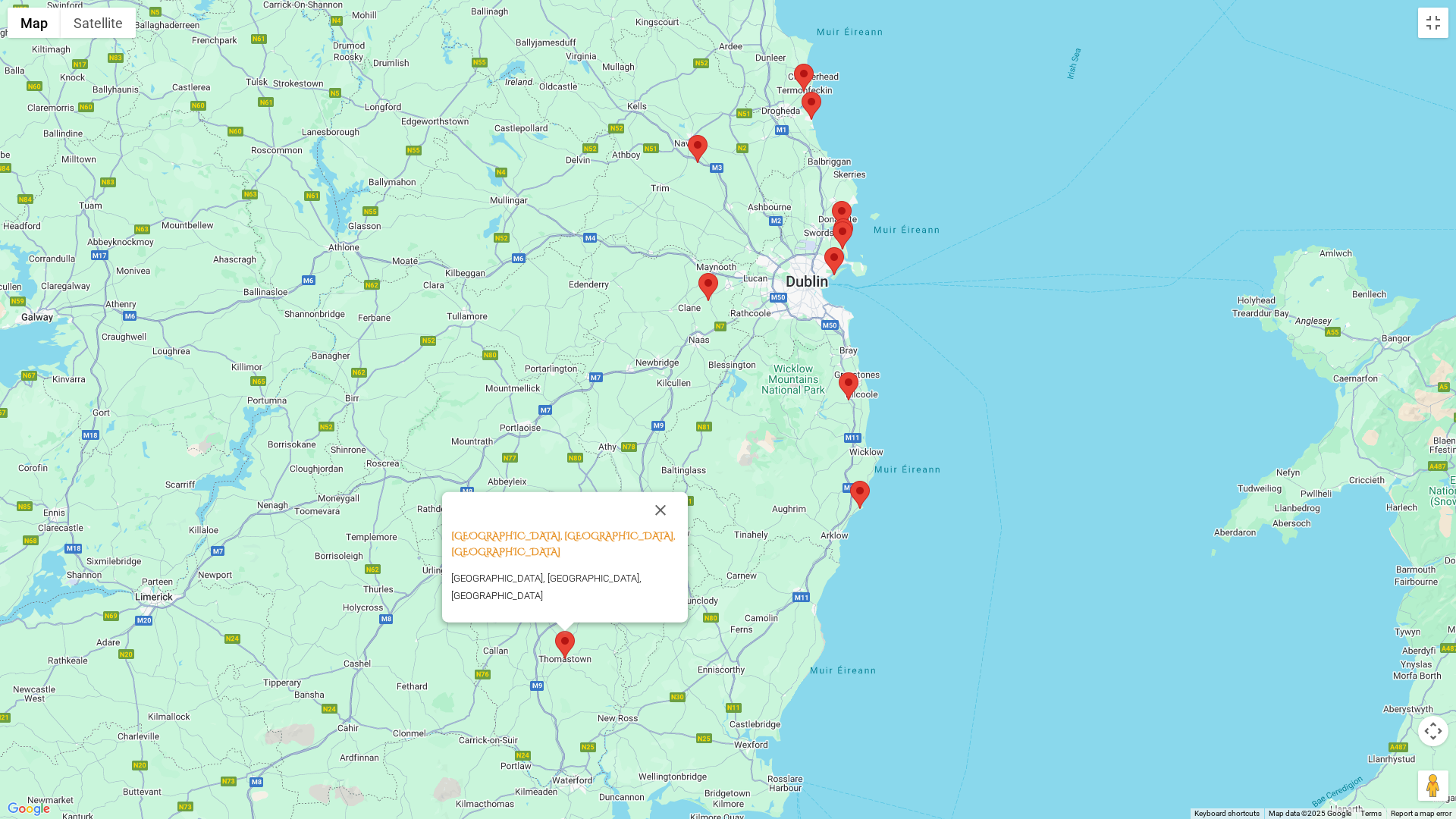
click at [1371, 661] on button "Map camera controls" at bounding box center [1433, 731] width 30 height 30
click at [1371, 661] on button "Zoom out" at bounding box center [1395, 769] width 30 height 30
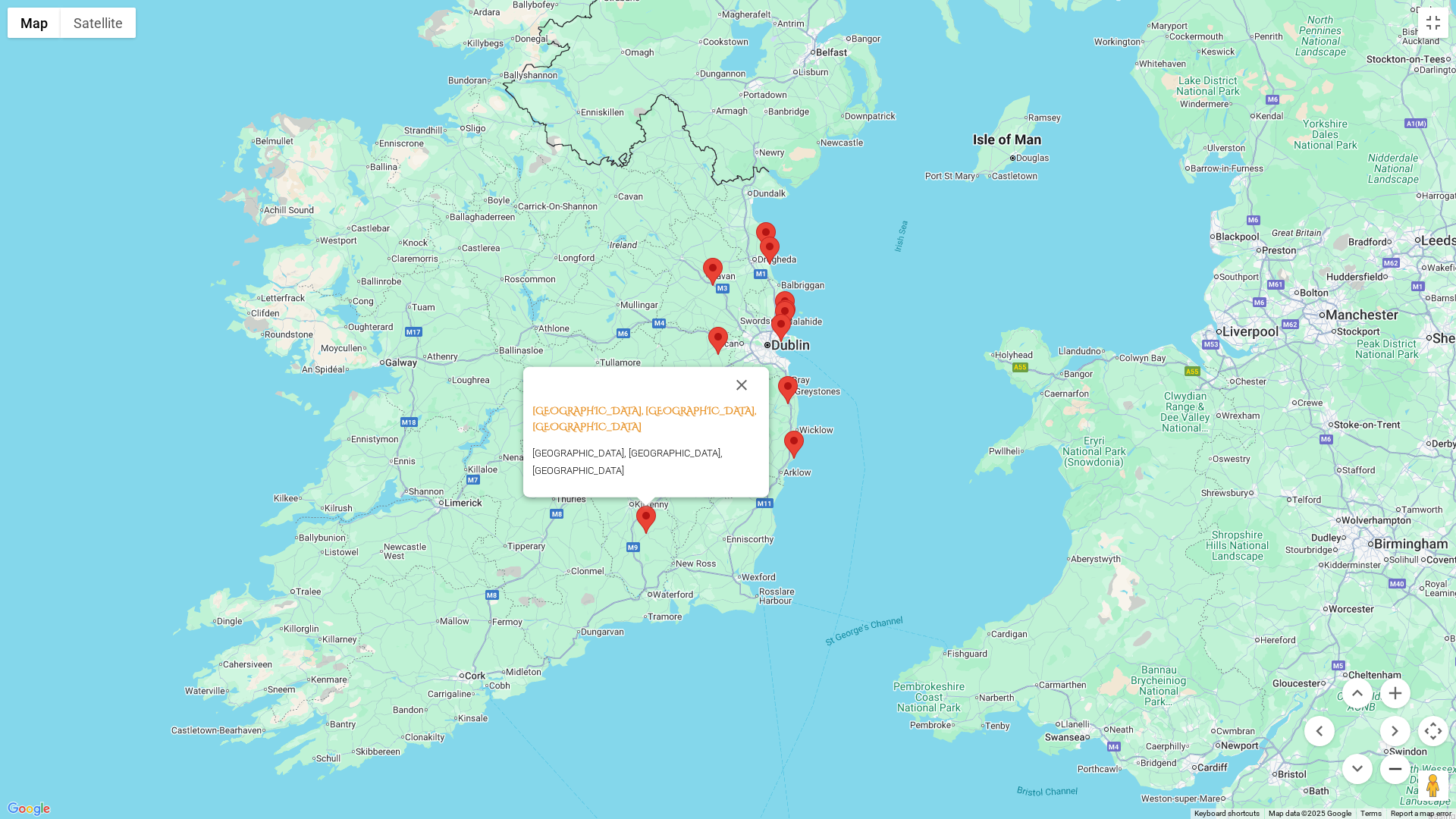
click at [1371, 661] on button "Zoom out" at bounding box center [1395, 769] width 30 height 30
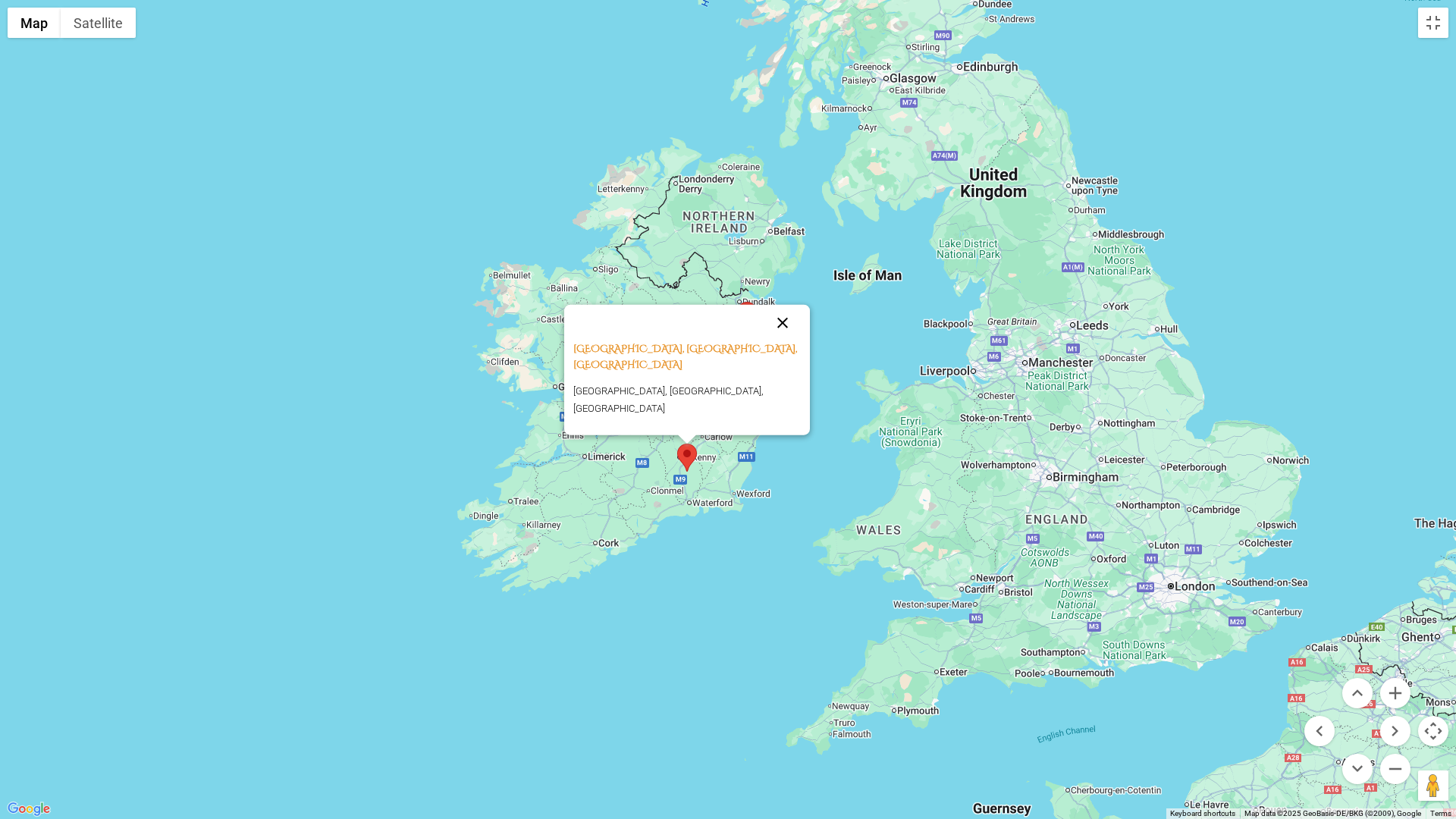
click at [782, 341] on button "Close" at bounding box center [782, 323] width 37 height 37
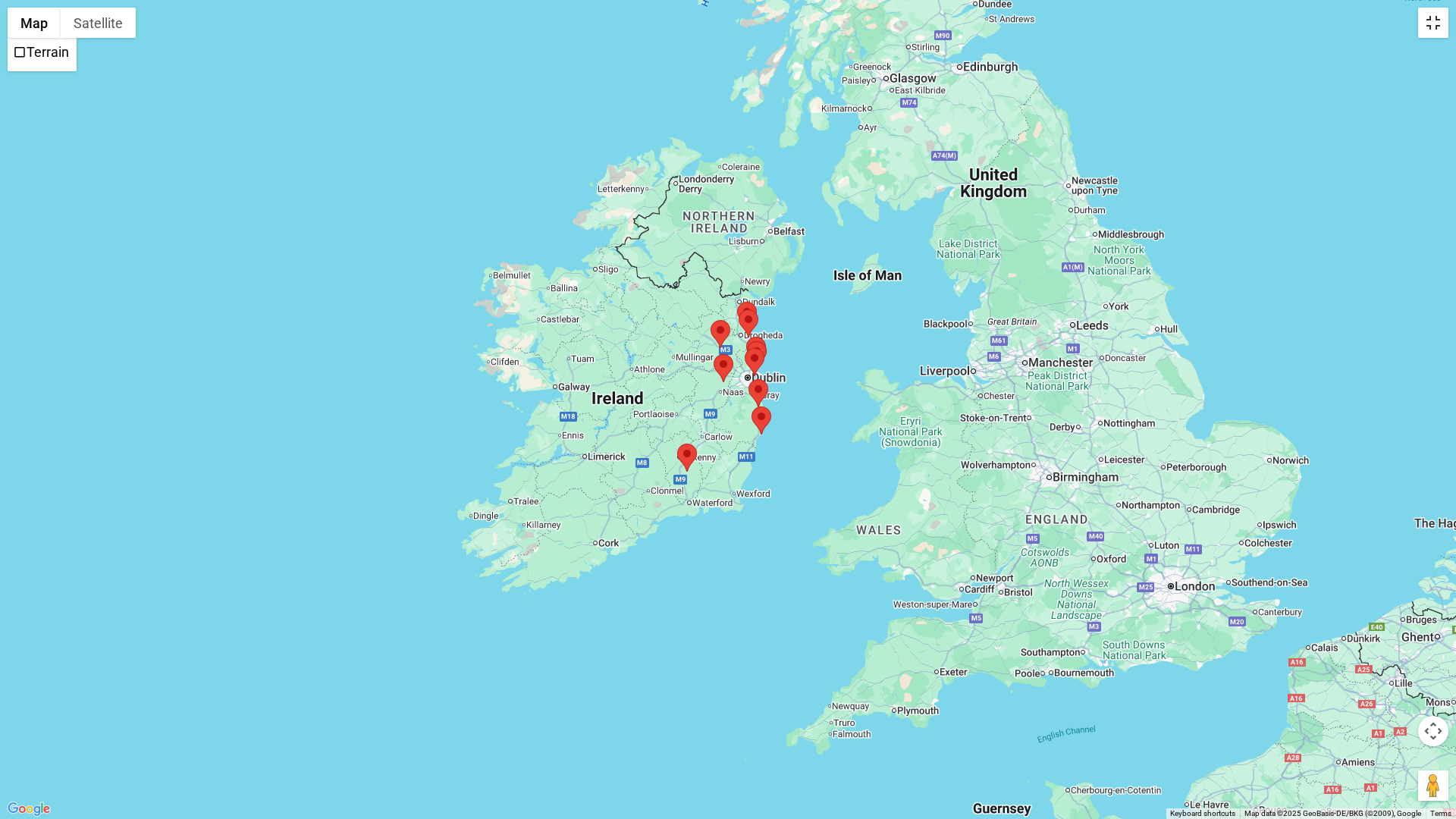
click at [1371, 26] on button "Toggle fullscreen view" at bounding box center [1433, 22] width 30 height 30
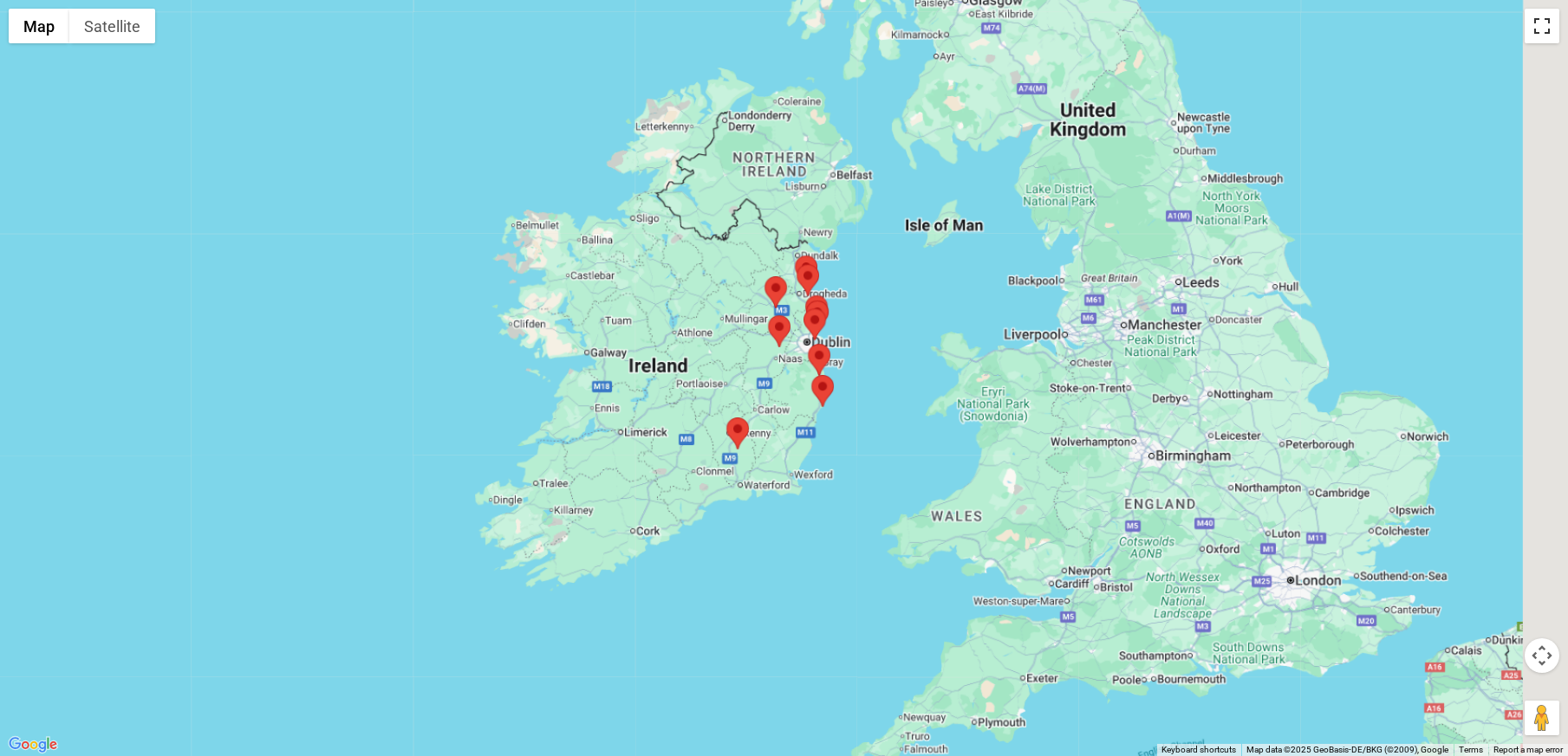
scroll to position [9, 0]
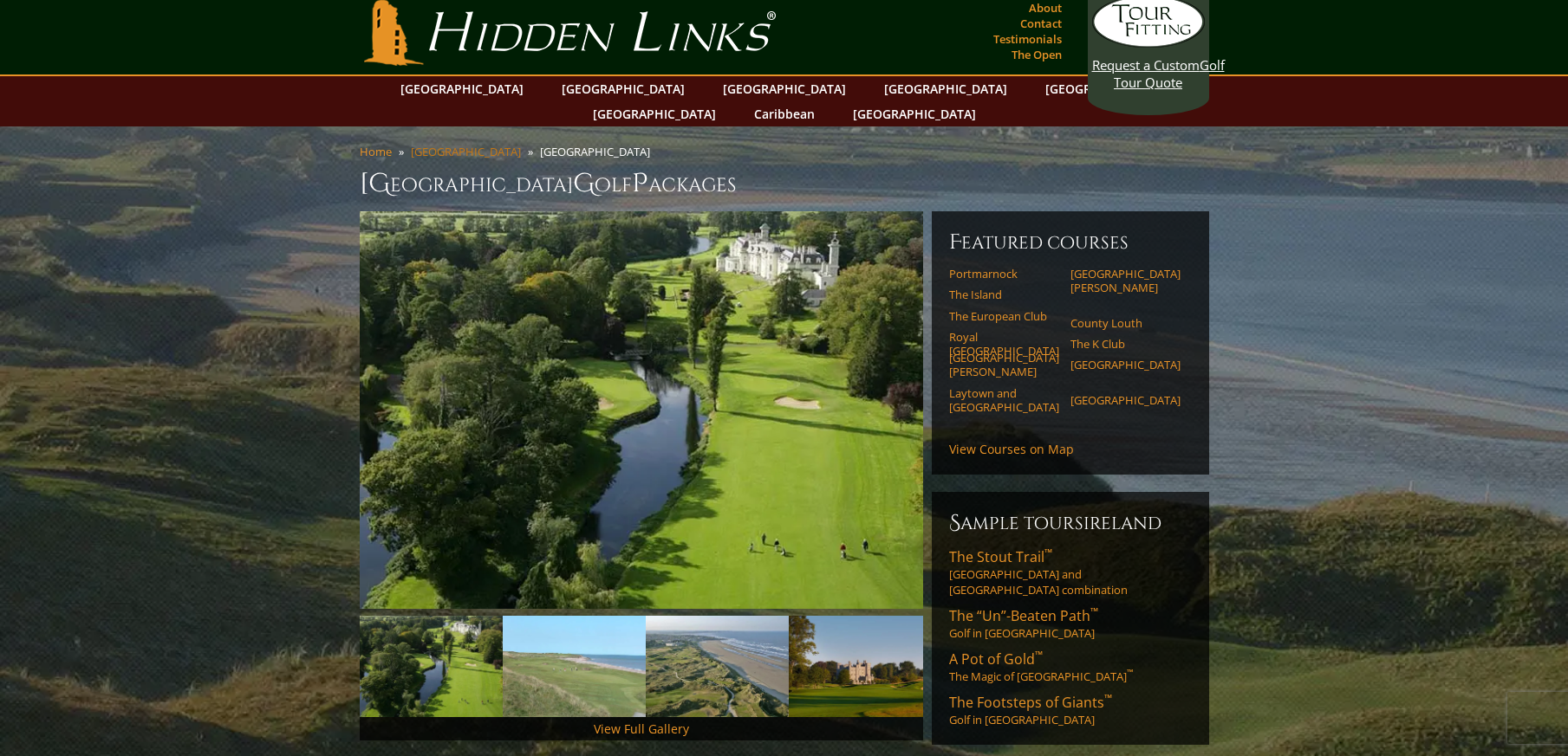
click at [432, 143] on link "[GEOGRAPHIC_DATA]" at bounding box center [466, 151] width 110 height 15
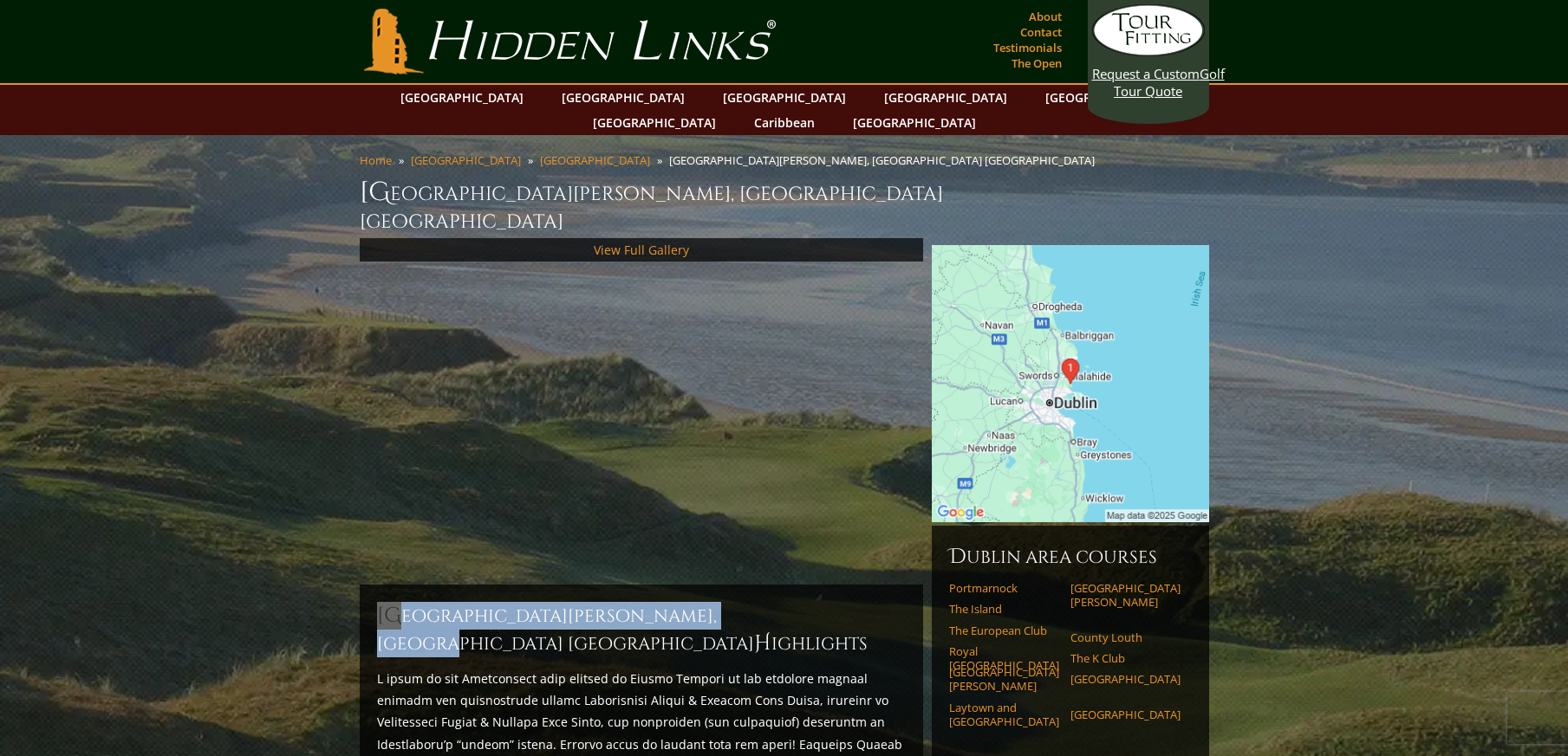
drag, startPoint x: 794, startPoint y: 587, endPoint x: 369, endPoint y: 569, distance: 425.4
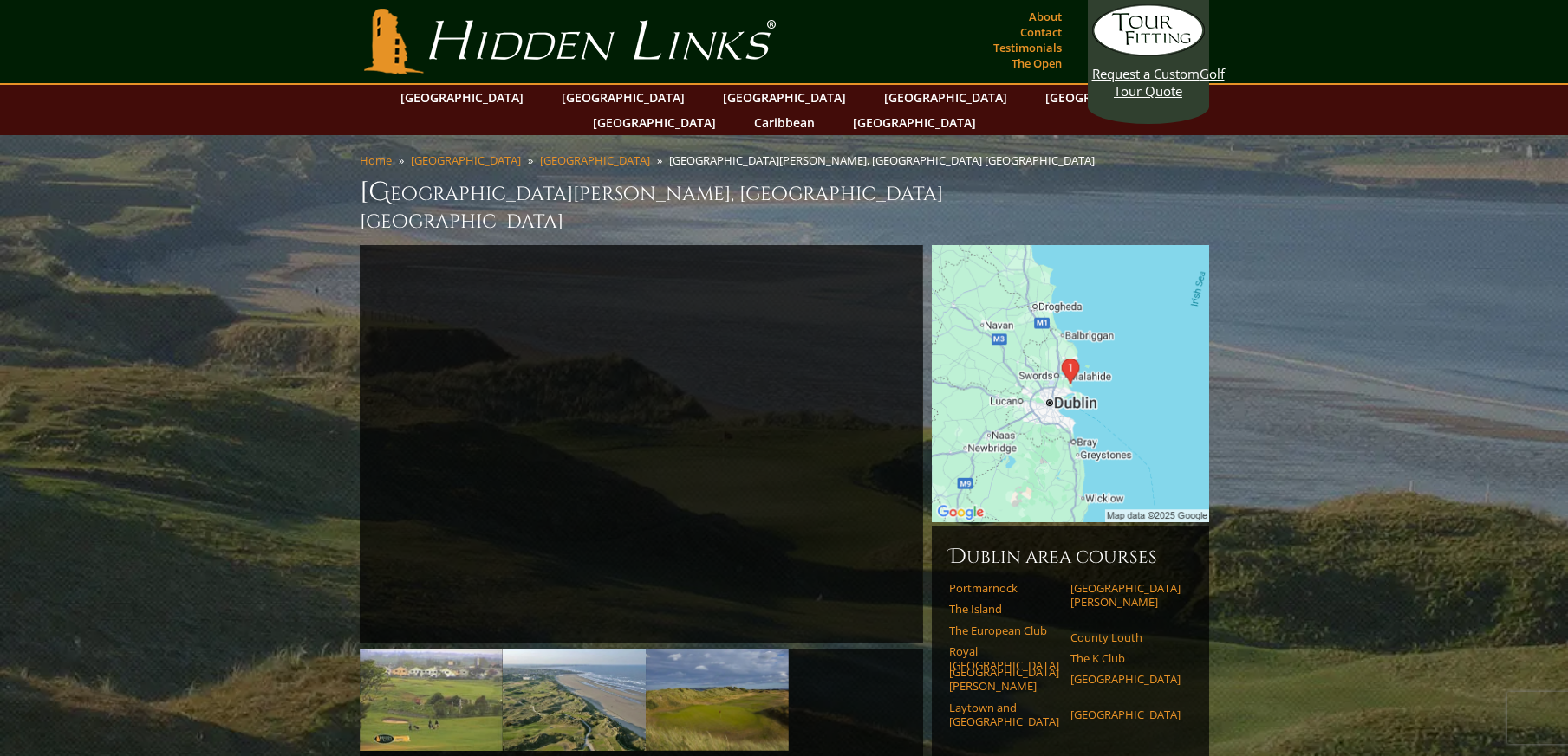
drag, startPoint x: 462, startPoint y: 588, endPoint x: 95, endPoint y: 571, distance: 367.4
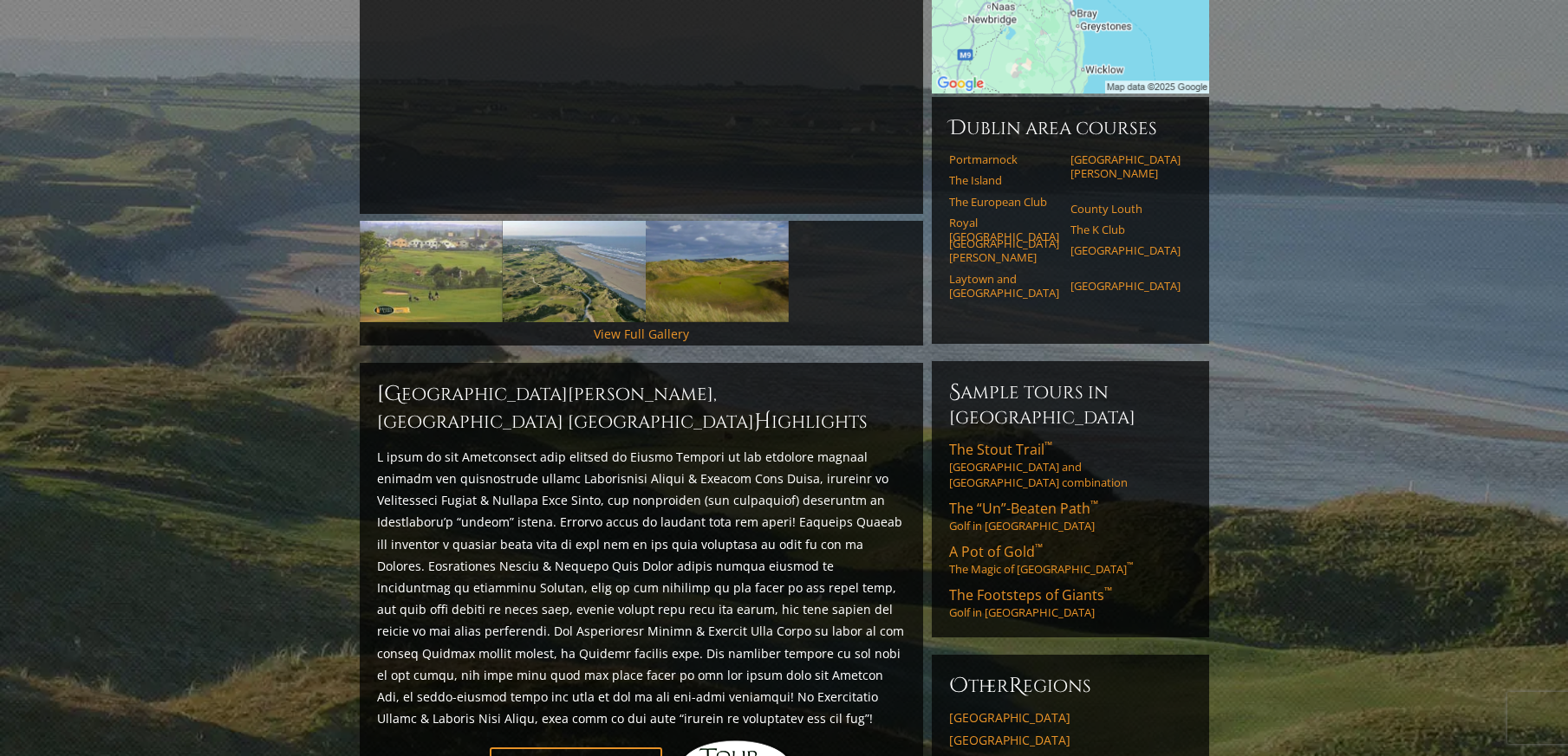
scroll to position [433, 0]
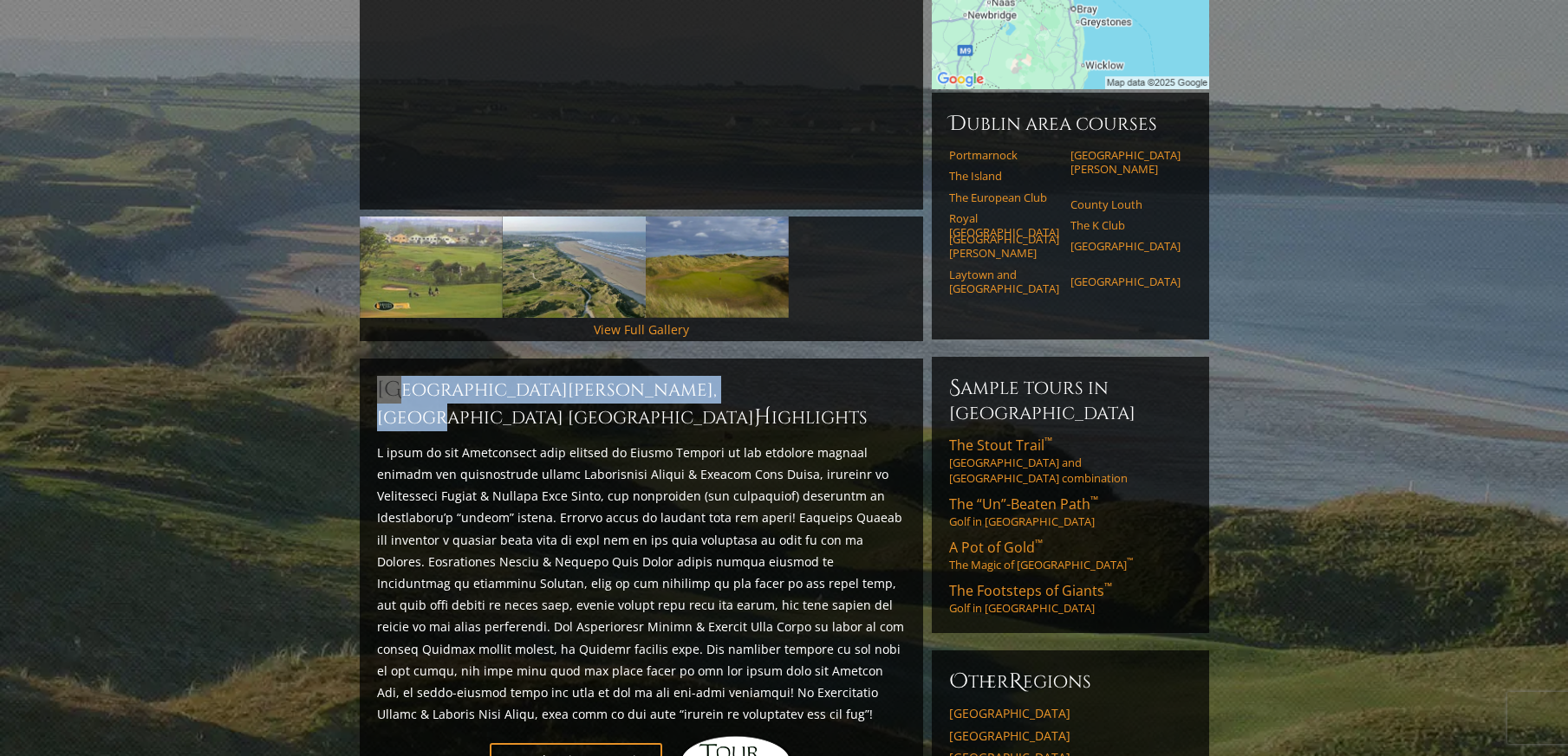
drag, startPoint x: 794, startPoint y: 367, endPoint x: 370, endPoint y: 368, distance: 424.0
click at [370, 368] on div "[GEOGRAPHIC_DATA][PERSON_NAME], Portmarnock [GEOGRAPHIC_DATA] H ighlights Start…" at bounding box center [641, 582] width 564 height 446
drag, startPoint x: 370, startPoint y: 368, endPoint x: 417, endPoint y: 368, distance: 47.0
copy h2 "[GEOGRAPHIC_DATA][PERSON_NAME] Golf Link"
click at [1003, 232] on link "[GEOGRAPHIC_DATA][PERSON_NAME]" at bounding box center [1004, 246] width 110 height 28
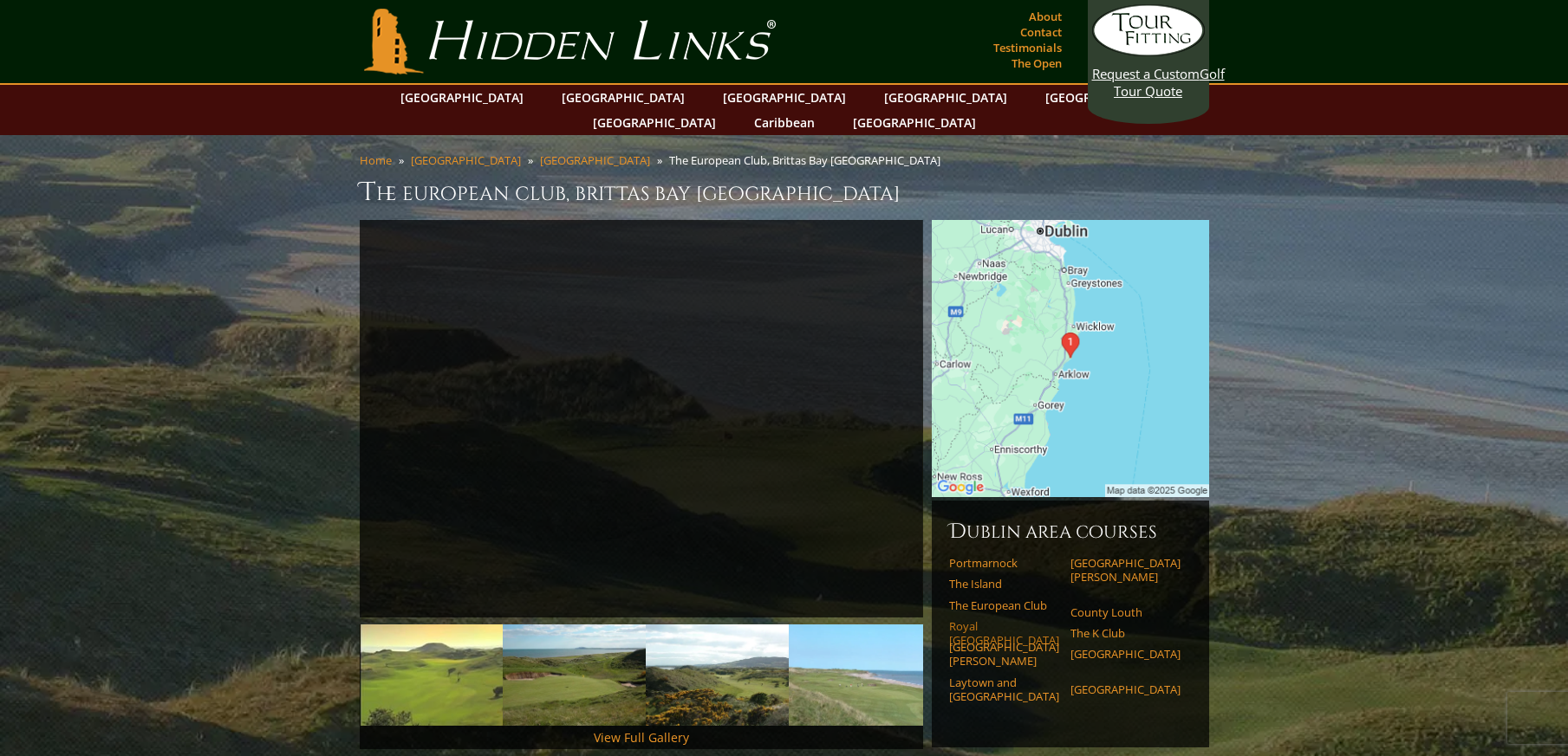
click at [996, 619] on link "Royal [GEOGRAPHIC_DATA]" at bounding box center [1004, 633] width 110 height 28
